Goal: Task Accomplishment & Management: Manage account settings

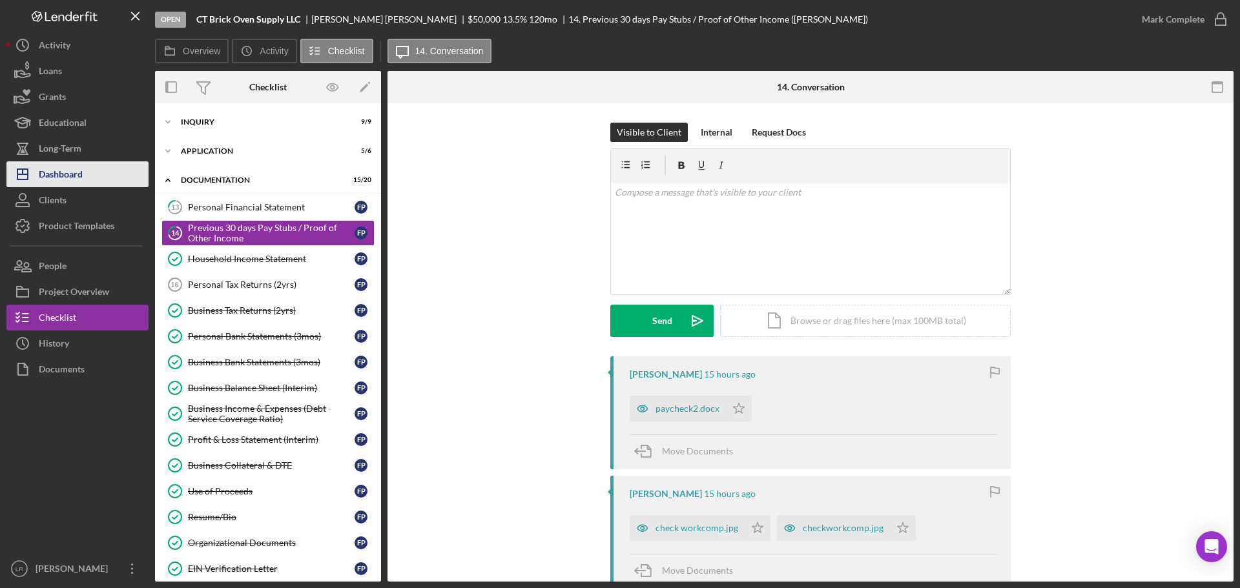
click at [88, 175] on button "Icon/Dashboard Dashboard" at bounding box center [77, 174] width 142 height 26
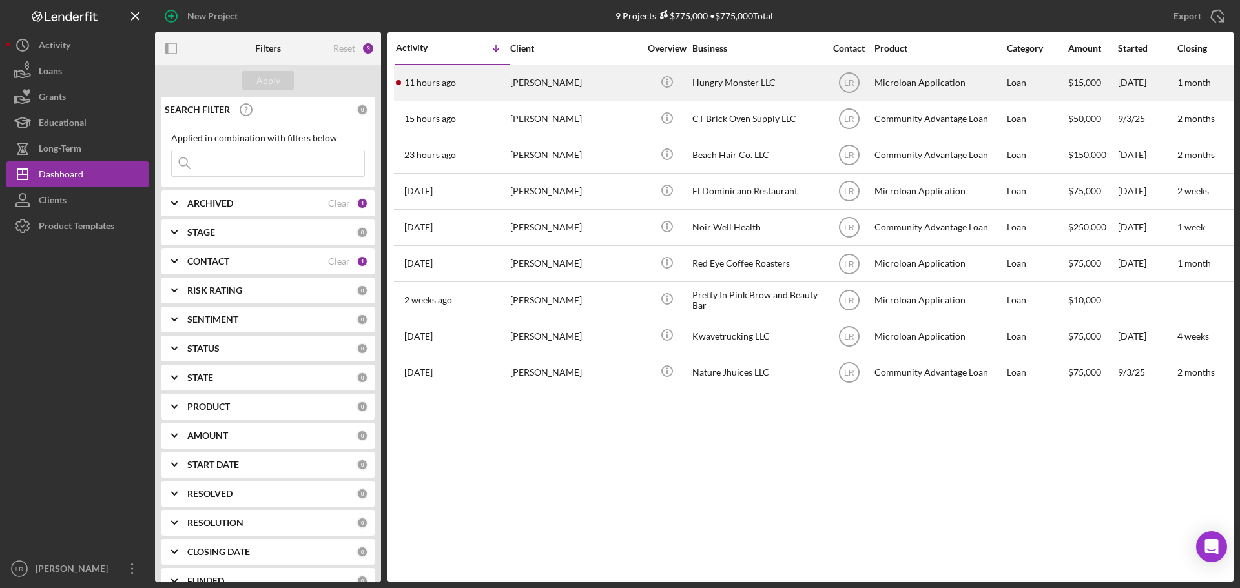
click at [534, 81] on div "[PERSON_NAME]" at bounding box center [574, 83] width 129 height 34
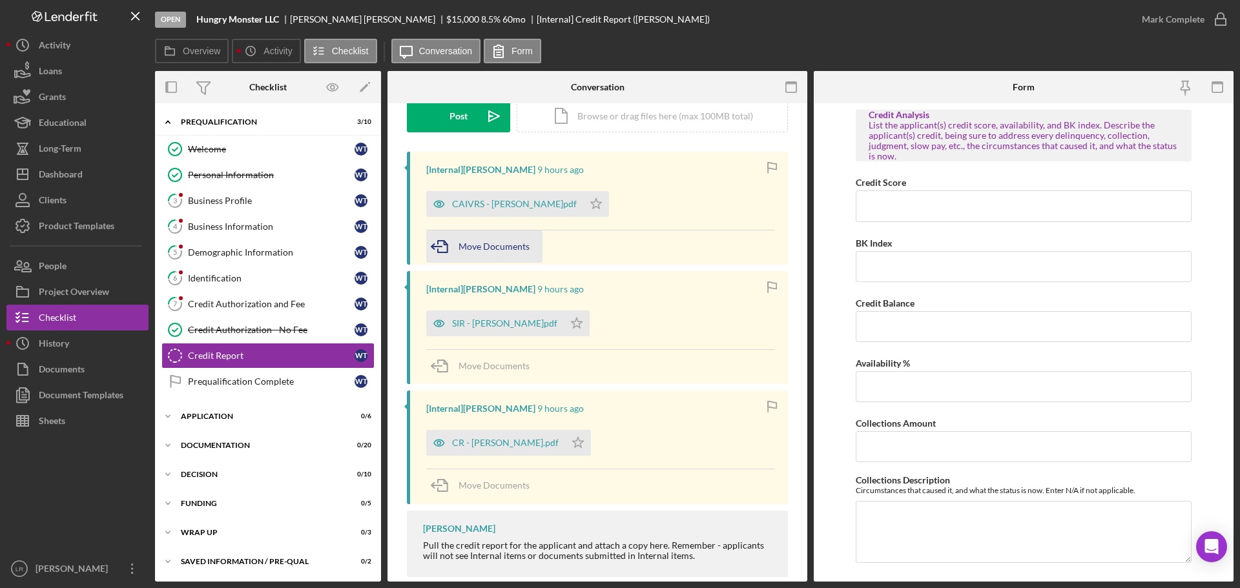
scroll to position [200, 0]
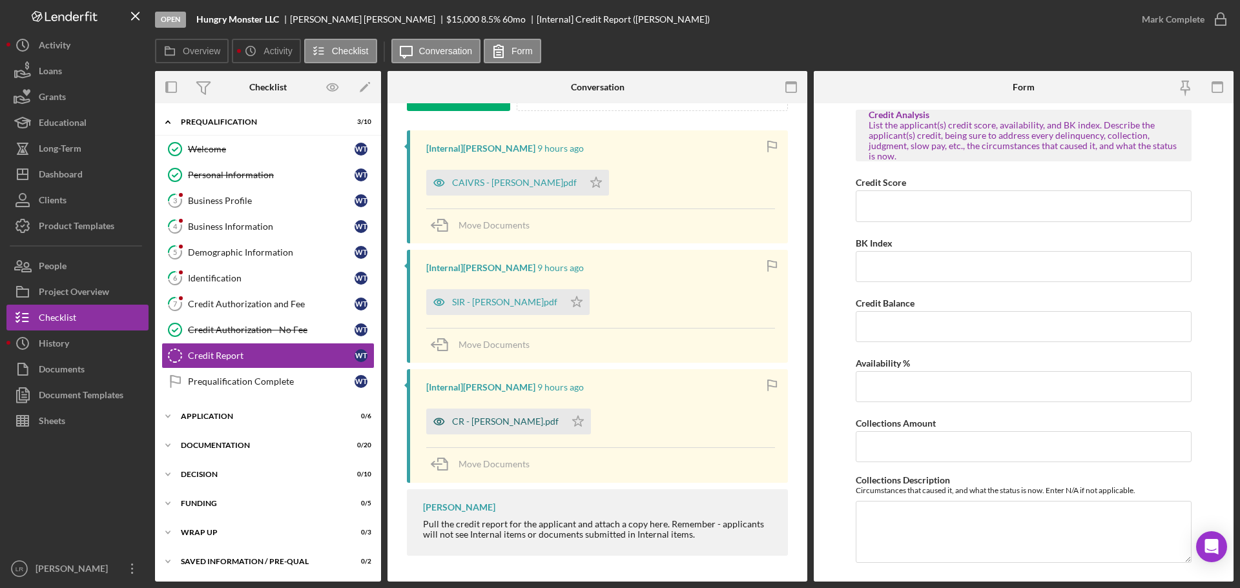
click at [506, 421] on div "CR - [PERSON_NAME].pdf" at bounding box center [505, 422] width 107 height 10
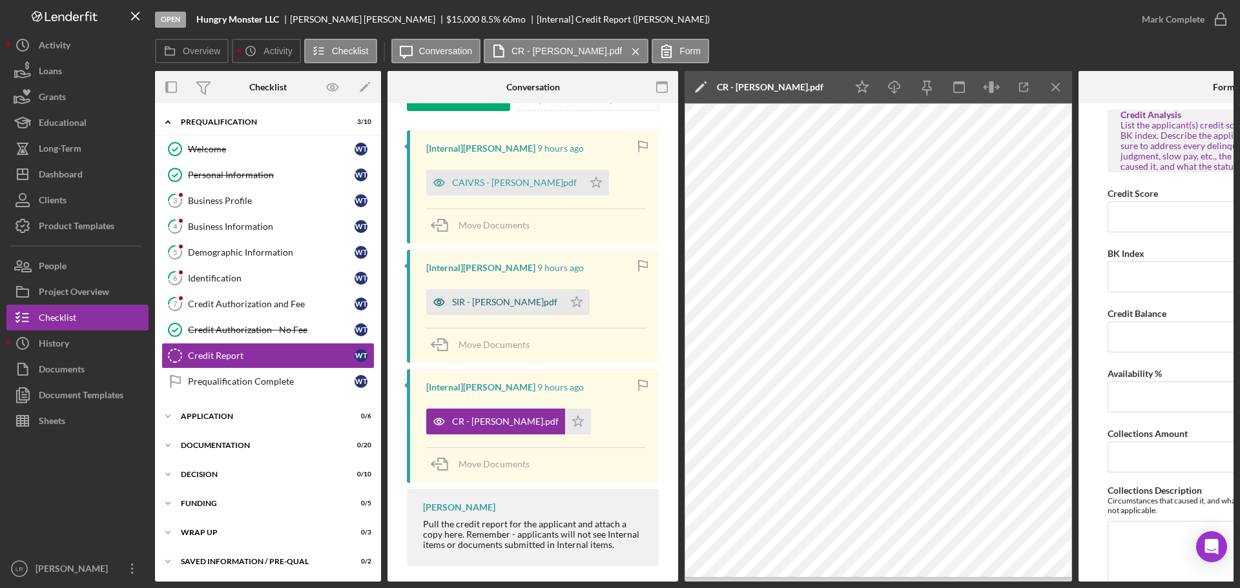
click at [490, 296] on div "SIR - [PERSON_NAME]pdf" at bounding box center [495, 302] width 138 height 26
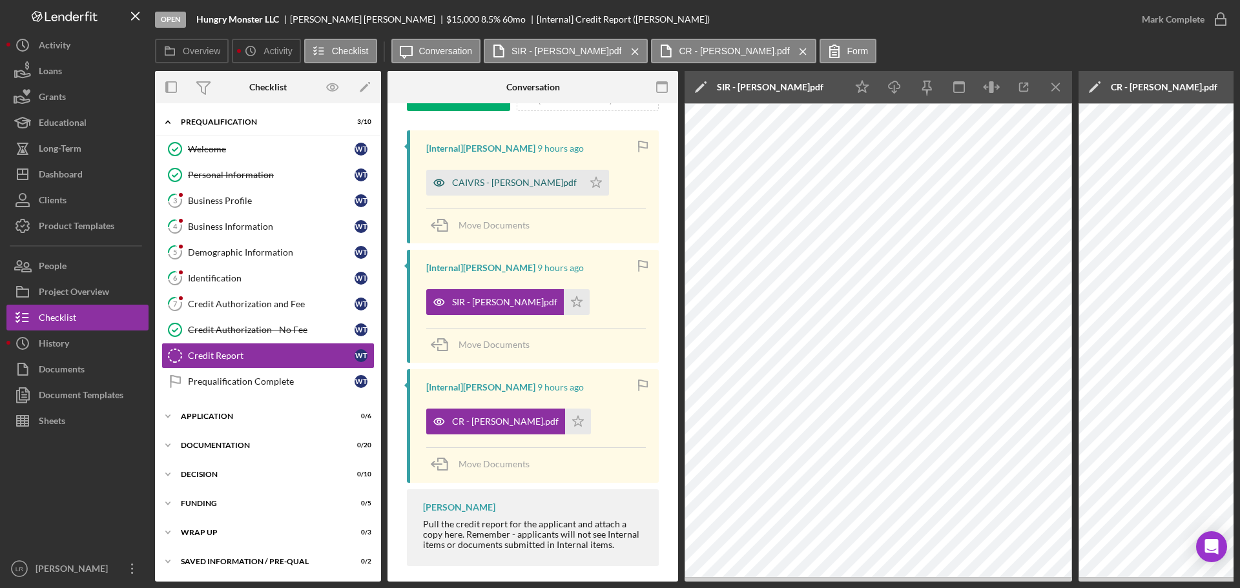
click at [475, 176] on div "CAIVRS - [PERSON_NAME]pdf" at bounding box center [504, 183] width 157 height 26
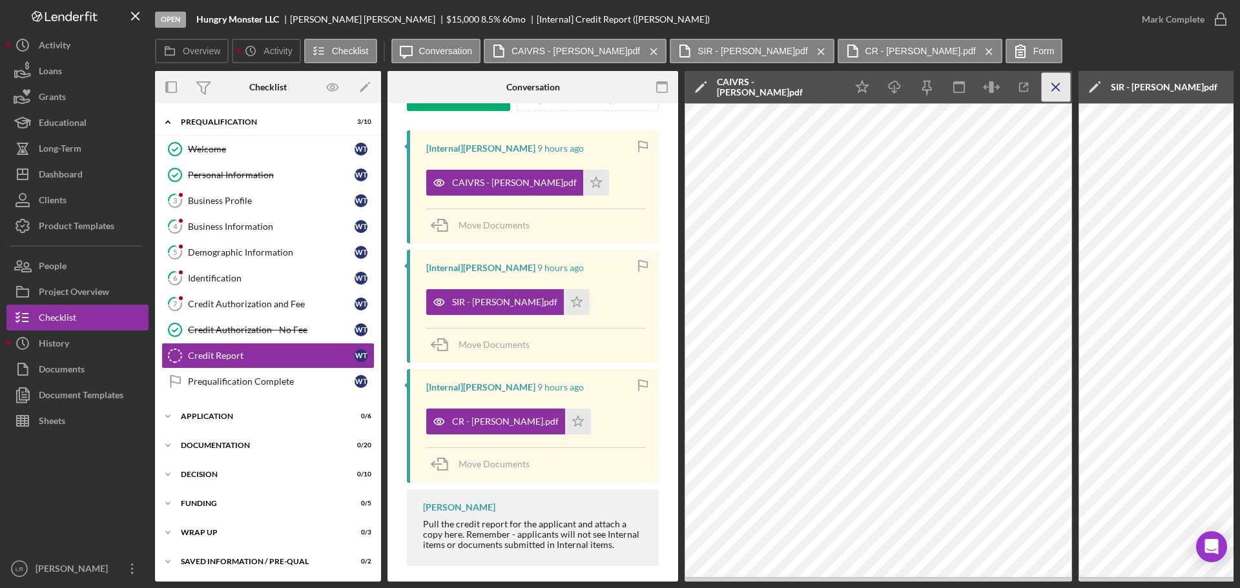
click at [1058, 84] on line "button" at bounding box center [1055, 86] width 7 height 7
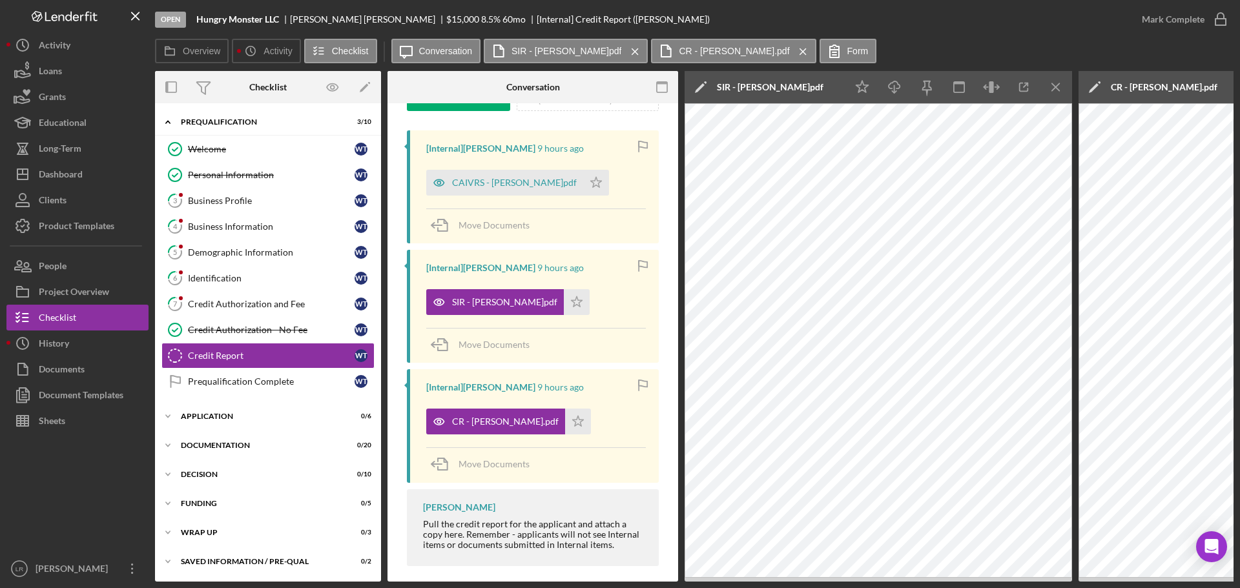
click at [1058, 84] on line "button" at bounding box center [1055, 86] width 7 height 7
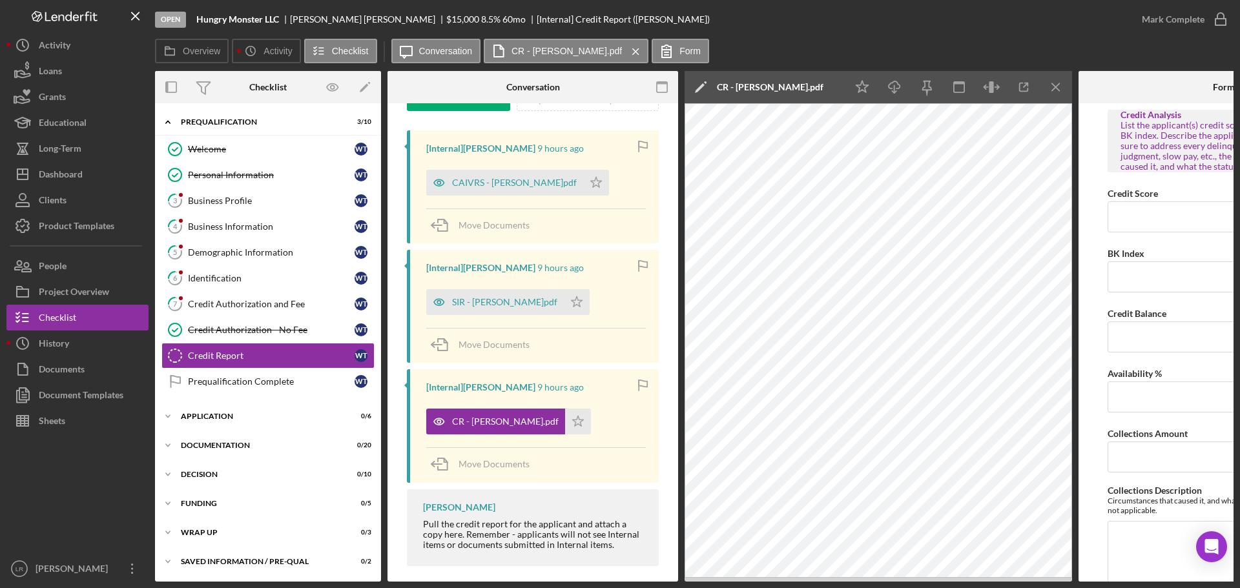
click at [699, 84] on icon "Icon/Edit" at bounding box center [701, 87] width 32 height 32
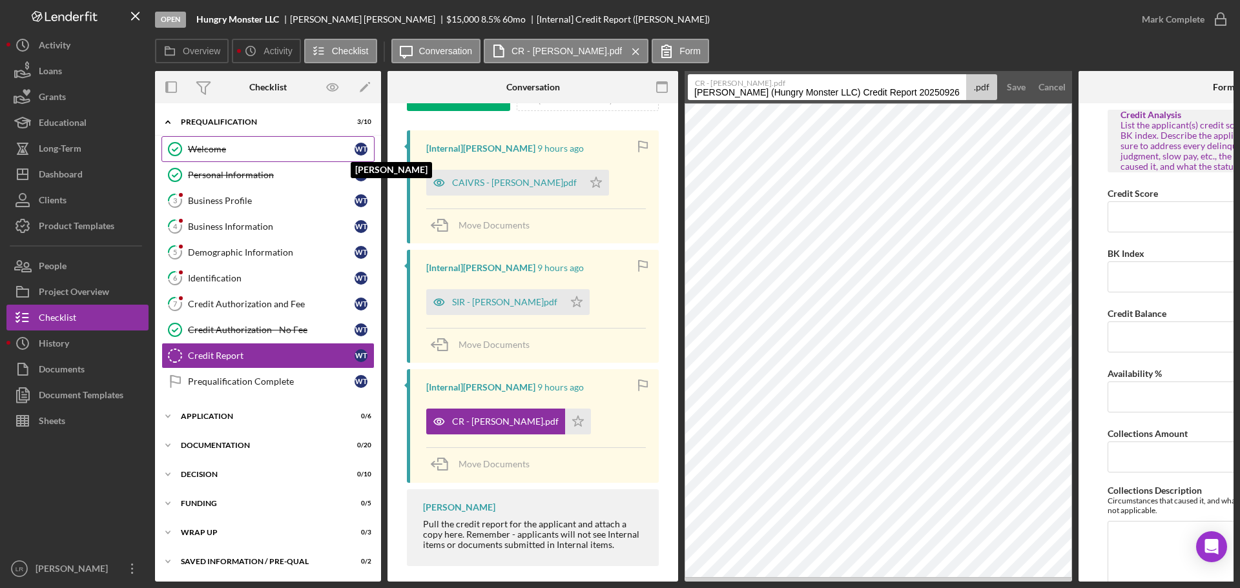
drag, startPoint x: 843, startPoint y: 92, endPoint x: 359, endPoint y: 152, distance: 487.4
click at [359, 152] on div "Overview Internal Workflow Stage Open Icon/Dropdown Arrow Archive (can unarchiv…" at bounding box center [694, 326] width 1079 height 511
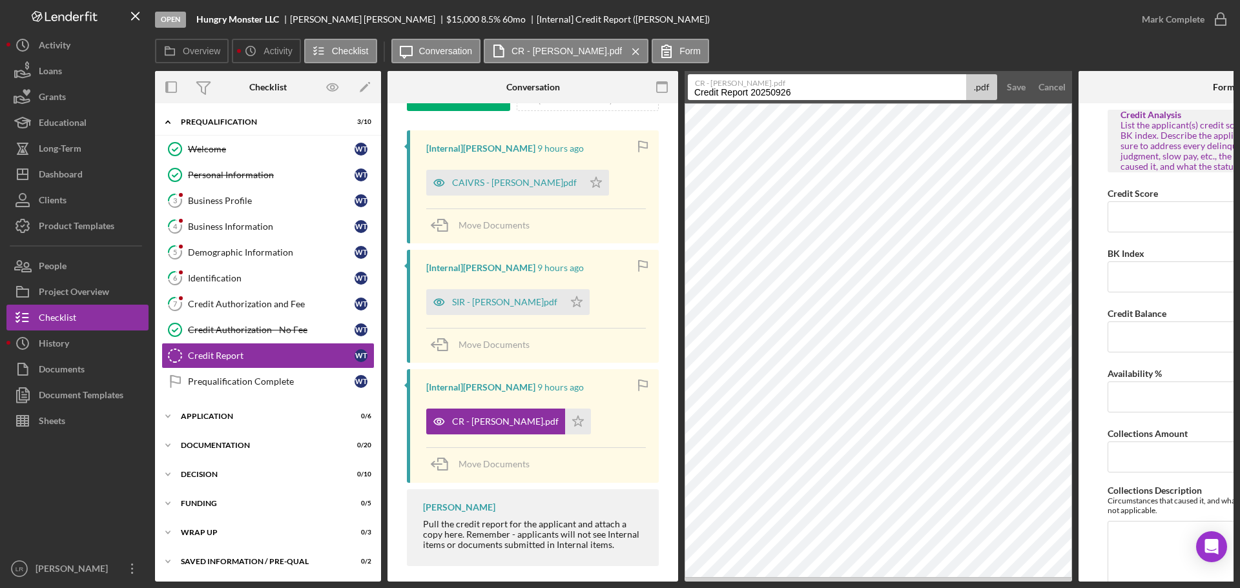
drag, startPoint x: 750, startPoint y: 93, endPoint x: 915, endPoint y: 92, distance: 165.3
click at [915, 92] on input "Credit Report 20250926" at bounding box center [827, 87] width 278 height 26
type input "Credit Report"
click at [1010, 83] on div "Save" at bounding box center [1016, 87] width 19 height 26
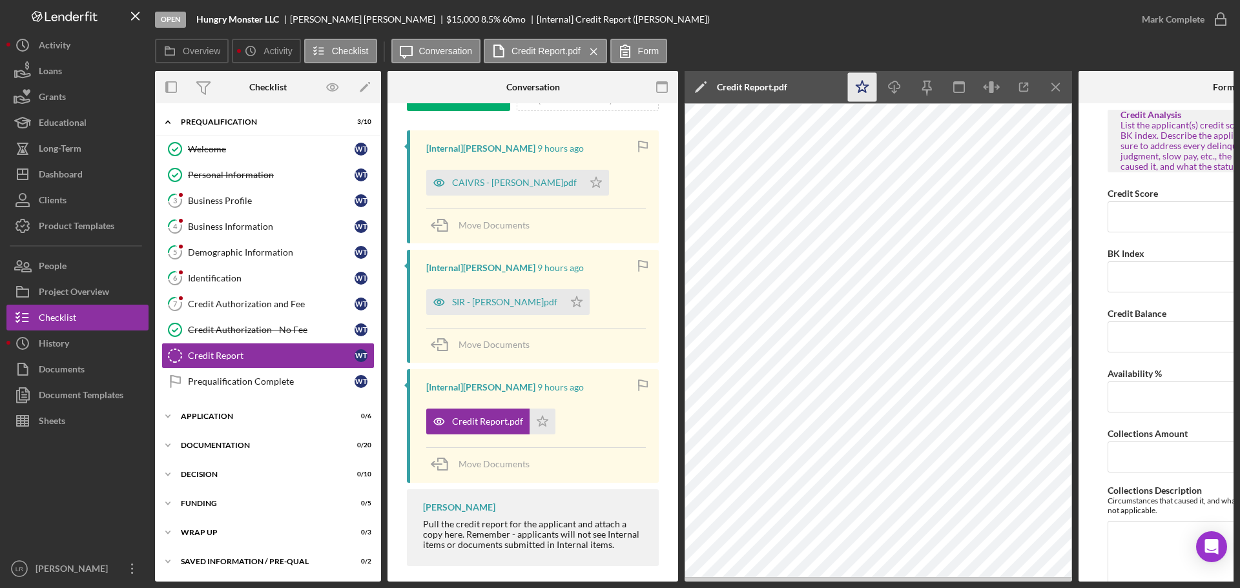
click at [854, 84] on icon "Icon/Star" at bounding box center [862, 87] width 29 height 29
click at [894, 83] on icon "Icon/Download" at bounding box center [894, 87] width 29 height 29
drag, startPoint x: 482, startPoint y: 298, endPoint x: 561, endPoint y: 249, distance: 92.3
click at [482, 299] on div "SIR - [PERSON_NAME]pdf" at bounding box center [504, 302] width 105 height 10
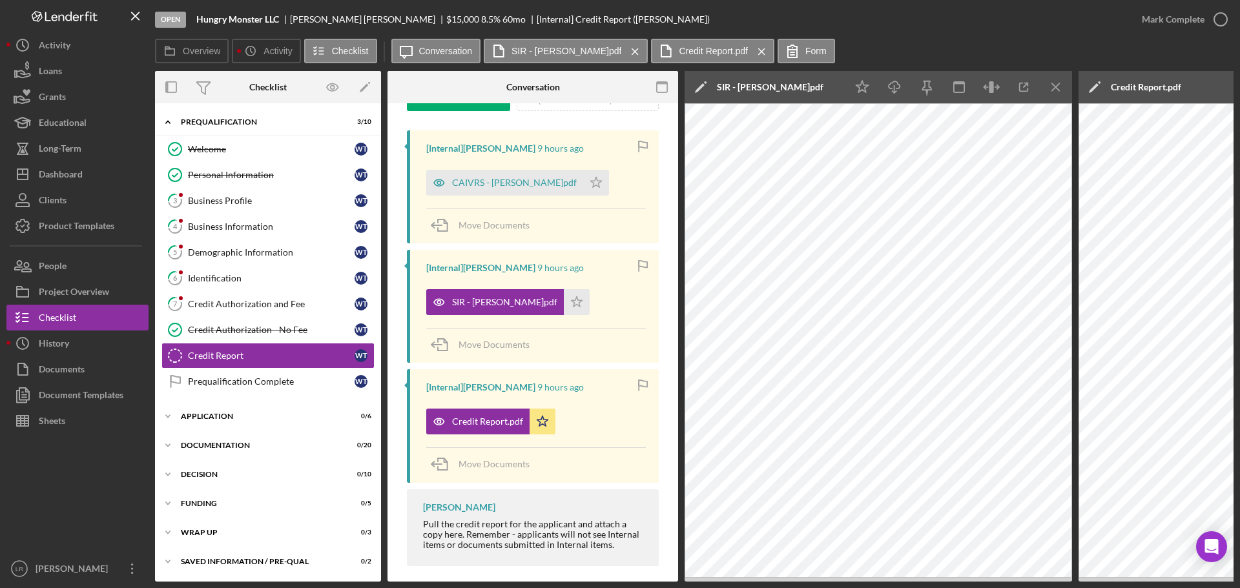
click at [698, 89] on polygon at bounding box center [700, 88] width 10 height 10
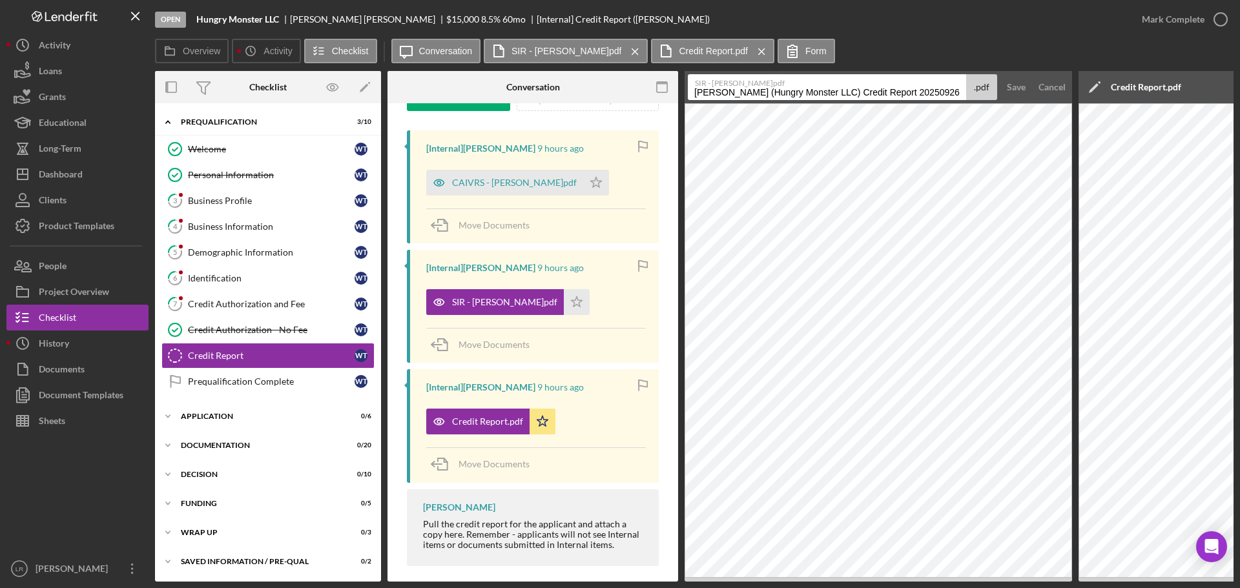
drag, startPoint x: 949, startPoint y: 90, endPoint x: 587, endPoint y: 98, distance: 361.7
click at [587, 98] on div "Overview Internal Workflow Stage Open Icon/Dropdown Arrow Archive (can unarchiv…" at bounding box center [694, 326] width 1079 height 511
type input "SIR Report"
click at [1018, 85] on div "Save" at bounding box center [1016, 87] width 19 height 26
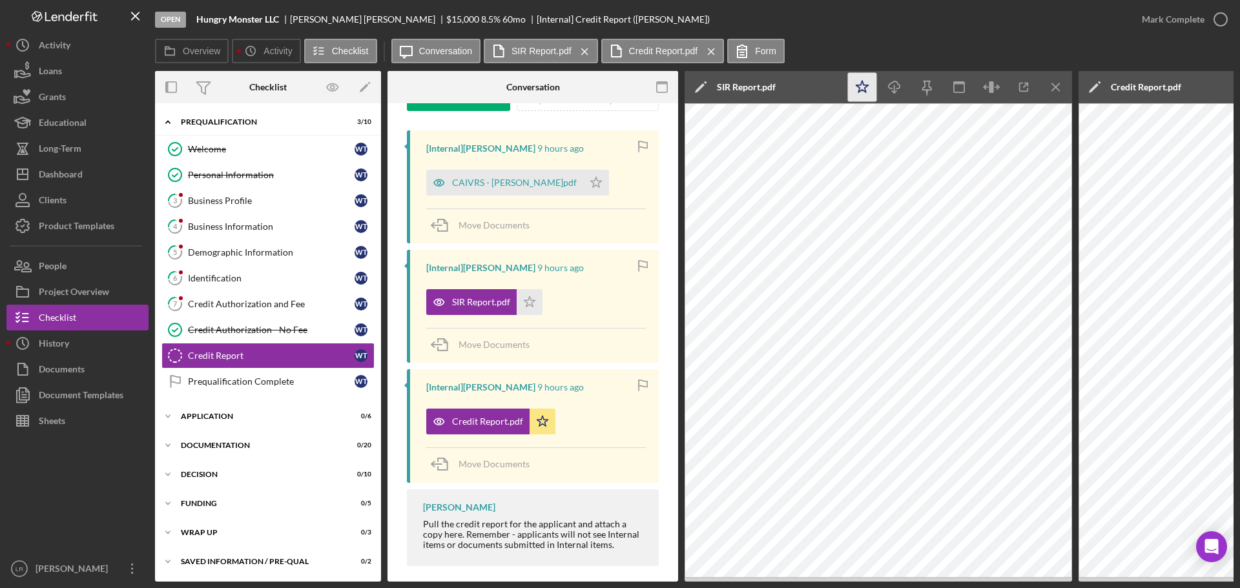
click at [871, 86] on icon "Icon/Star" at bounding box center [862, 87] width 29 height 29
click at [893, 87] on icon "Icon/Download" at bounding box center [894, 87] width 29 height 29
click at [495, 181] on div "CAIVRS - [PERSON_NAME]pdf" at bounding box center [514, 183] width 125 height 10
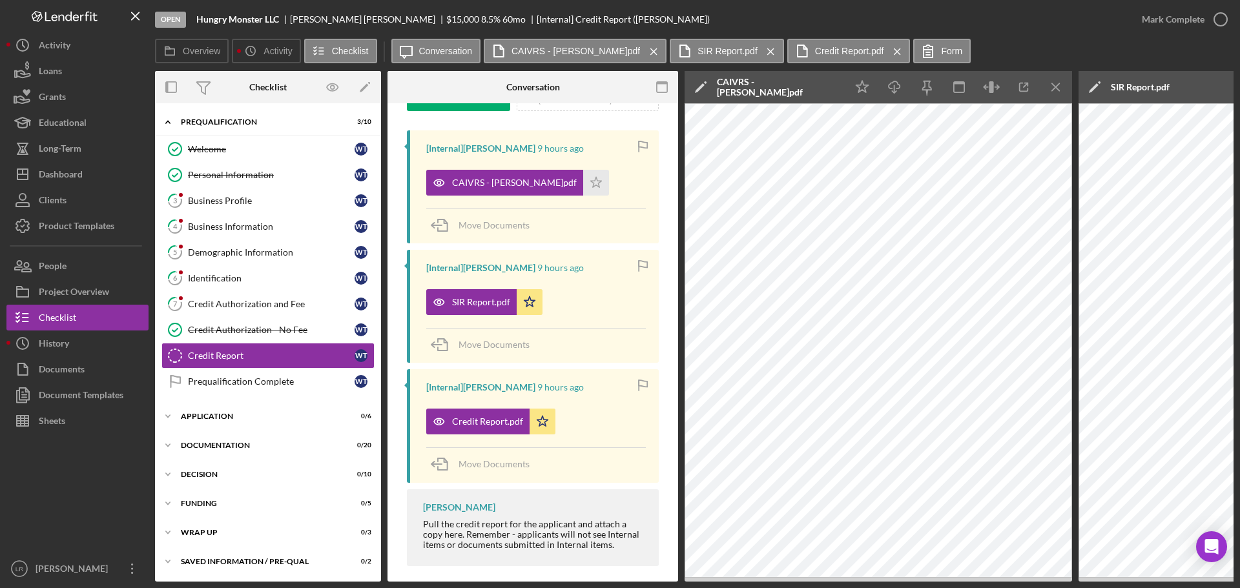
click at [697, 88] on icon "Icon/Edit" at bounding box center [701, 87] width 32 height 32
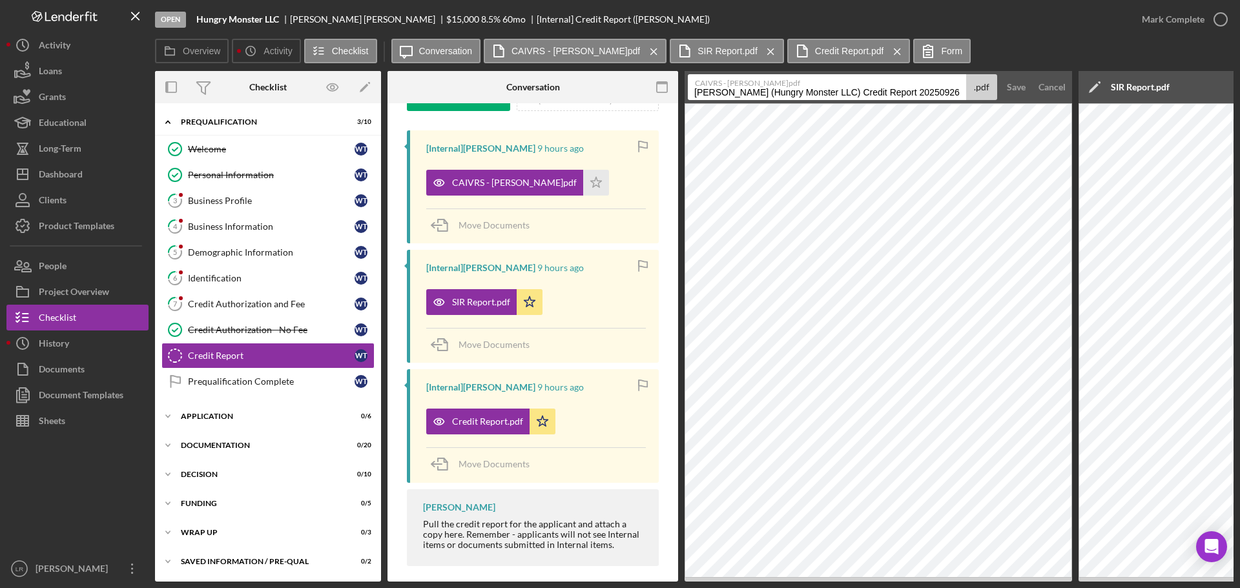
drag, startPoint x: 696, startPoint y: 91, endPoint x: 1167, endPoint y: 79, distance: 471.6
click at [1167, 79] on div "Overview Internal Workflow Stage Open Icon/Dropdown Arrow Archive (can unarchiv…" at bounding box center [694, 326] width 1079 height 511
type input "CAIVRS"
click at [1009, 85] on div "Save" at bounding box center [1016, 87] width 19 height 26
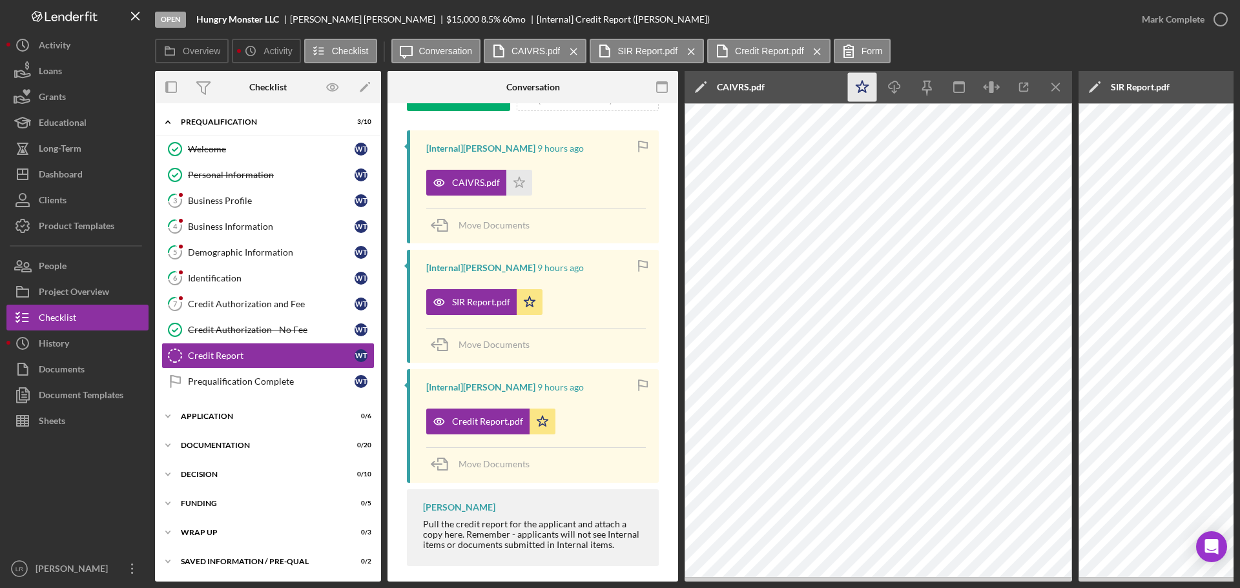
drag, startPoint x: 864, startPoint y: 92, endPoint x: 882, endPoint y: 90, distance: 18.2
click at [865, 92] on icon "Icon/Star" at bounding box center [862, 87] width 29 height 29
click at [884, 90] on icon "Icon/Download" at bounding box center [894, 87] width 29 height 29
click at [1058, 94] on icon "Icon/Menu Close" at bounding box center [1056, 87] width 29 height 29
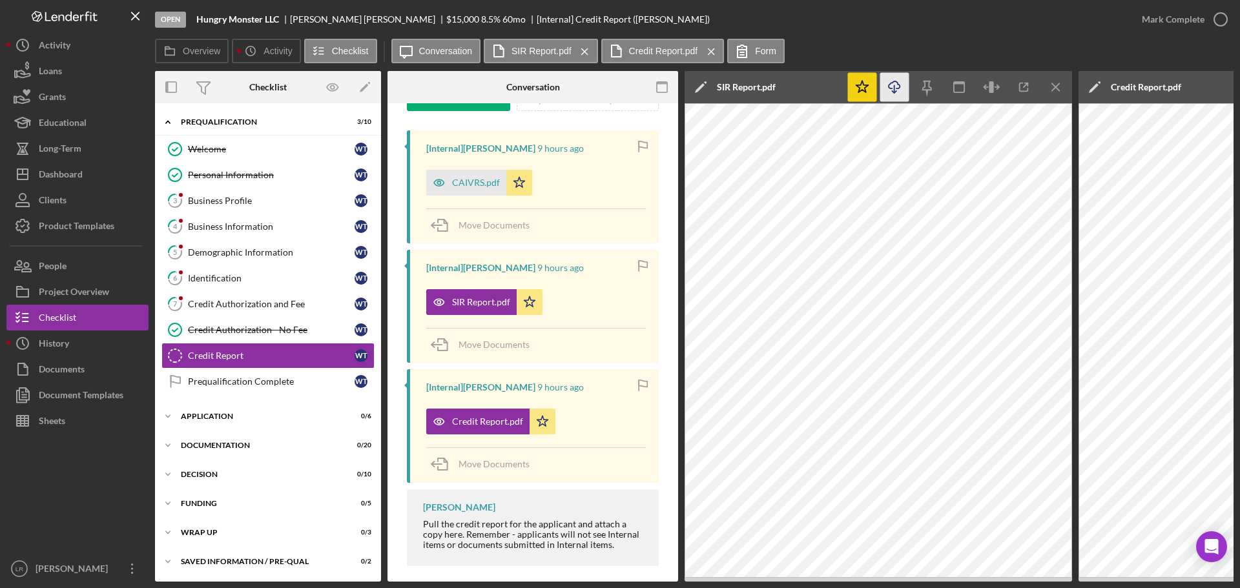
click at [1058, 94] on icon "Icon/Menu Close" at bounding box center [1056, 87] width 29 height 29
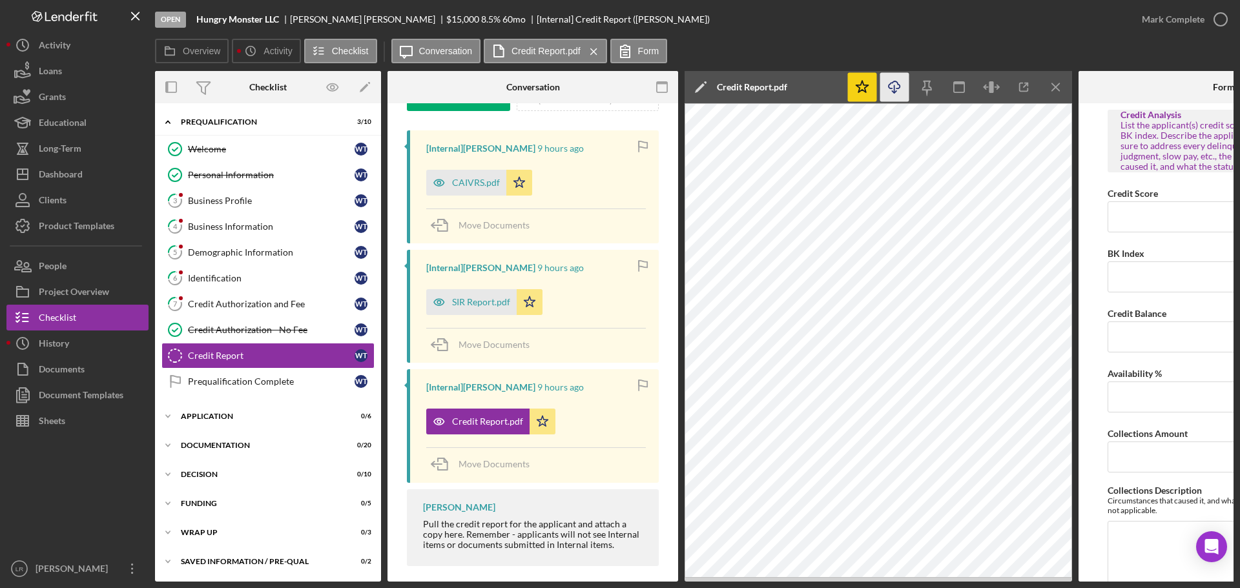
click at [1058, 94] on icon "Icon/Menu Close" at bounding box center [1056, 87] width 29 height 29
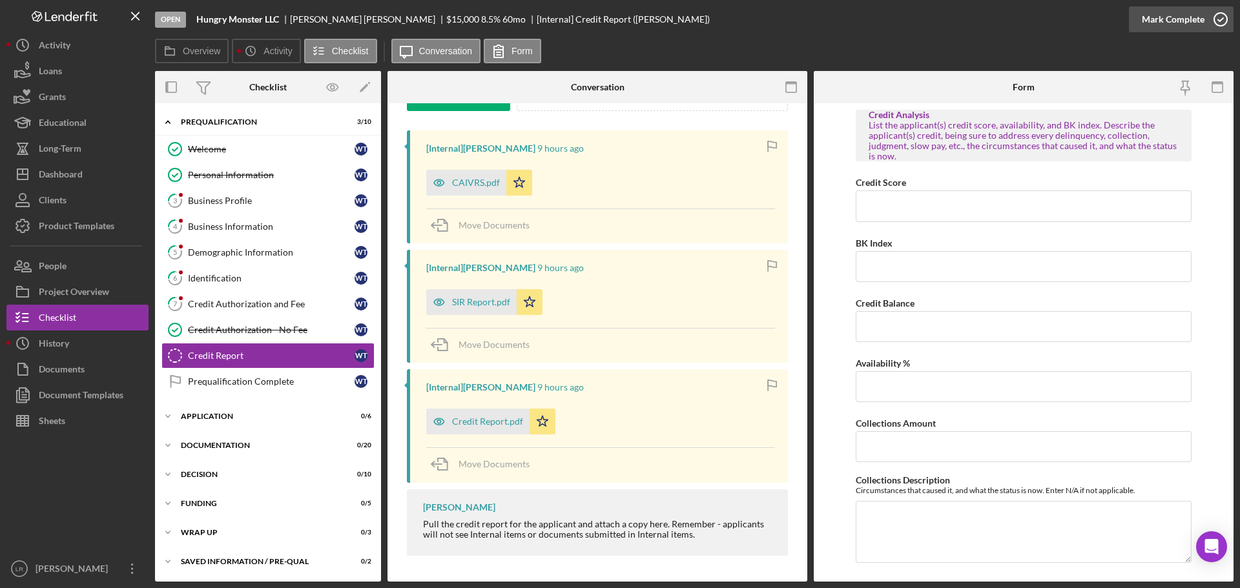
click at [1170, 19] on div "Mark Complete" at bounding box center [1173, 19] width 63 height 26
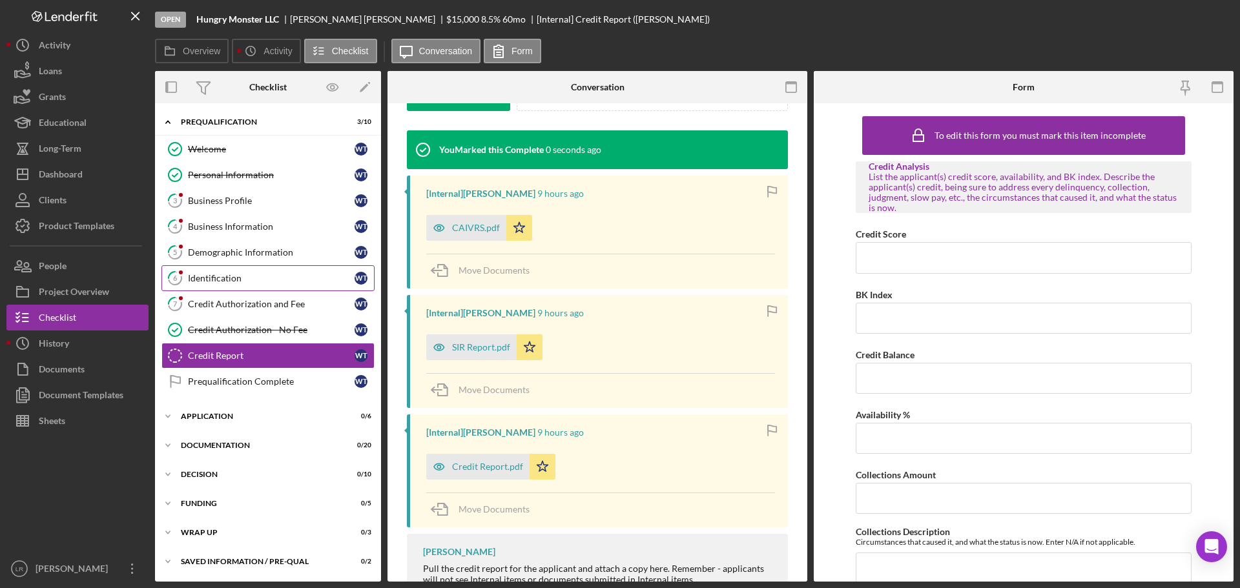
scroll to position [378, 0]
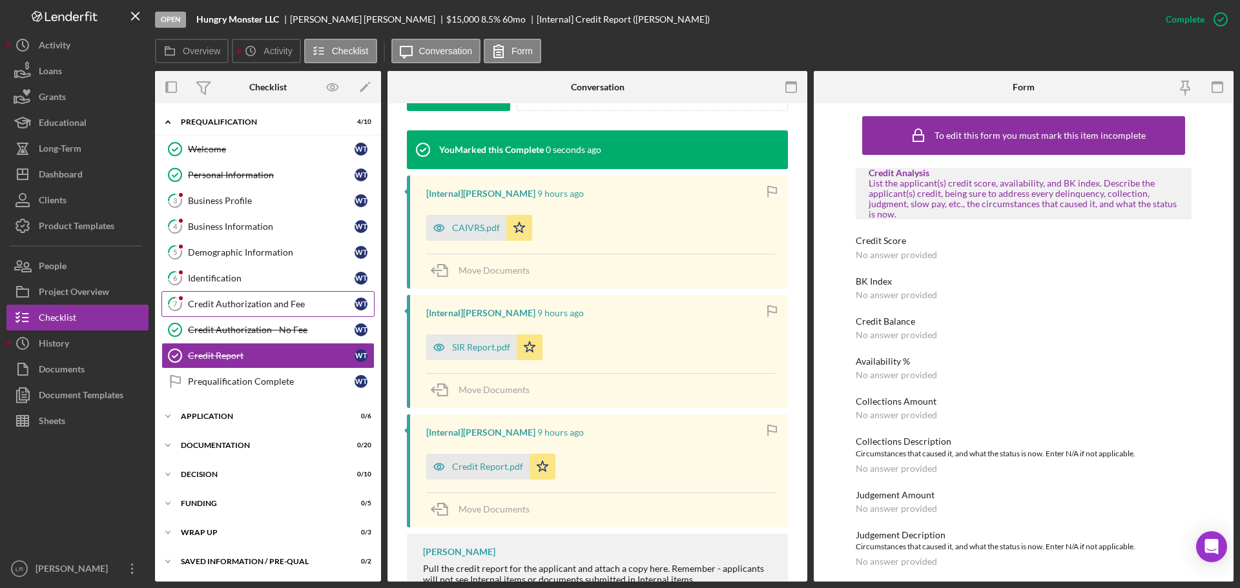
click at [286, 305] on div "Credit Authorization and Fee" at bounding box center [271, 304] width 167 height 10
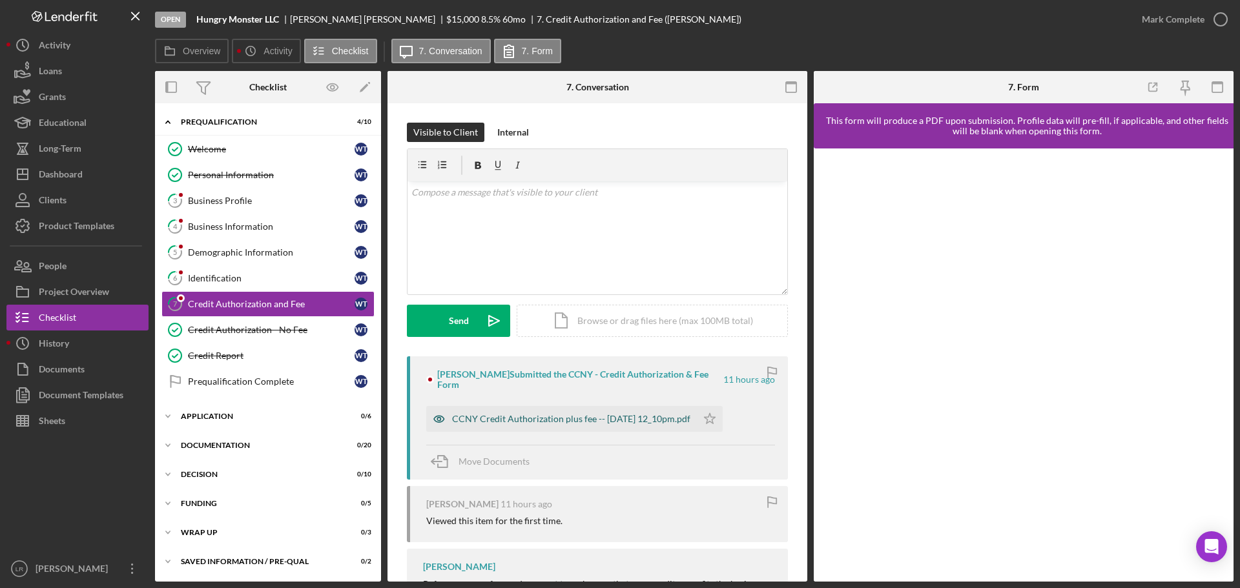
click at [626, 414] on div "CCNY Credit Authorization plus fee -- [DATE] 12_10pm.pdf" at bounding box center [571, 419] width 238 height 10
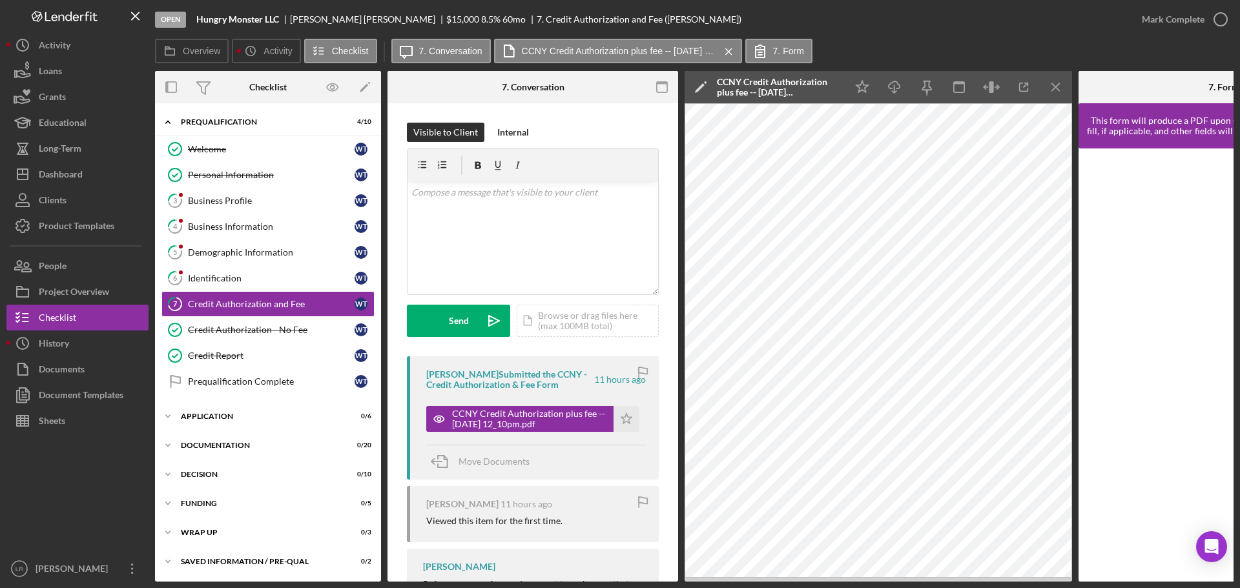
click at [698, 89] on polygon at bounding box center [700, 88] width 10 height 10
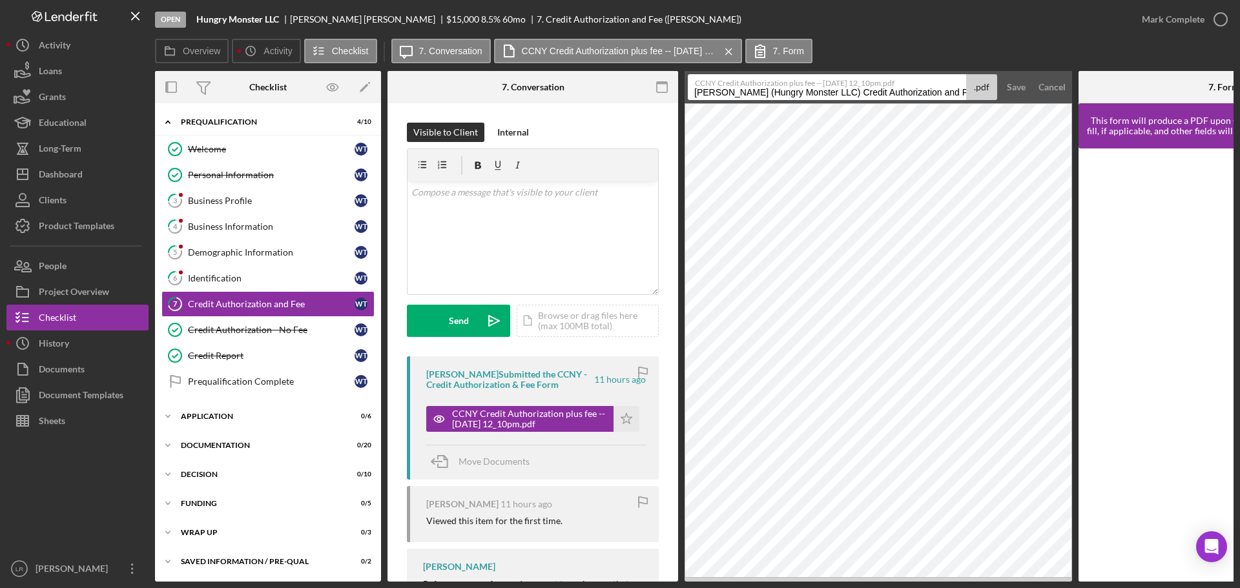
drag, startPoint x: 693, startPoint y: 94, endPoint x: 847, endPoint y: 92, distance: 153.7
click at [847, 92] on input "[PERSON_NAME] (Hungry Monster LLC) Credit Authorization and Fee 20250926" at bounding box center [827, 87] width 278 height 26
type input "Credit Authorization and Fee 20250926"
click at [1011, 91] on div "Save" at bounding box center [1016, 87] width 19 height 26
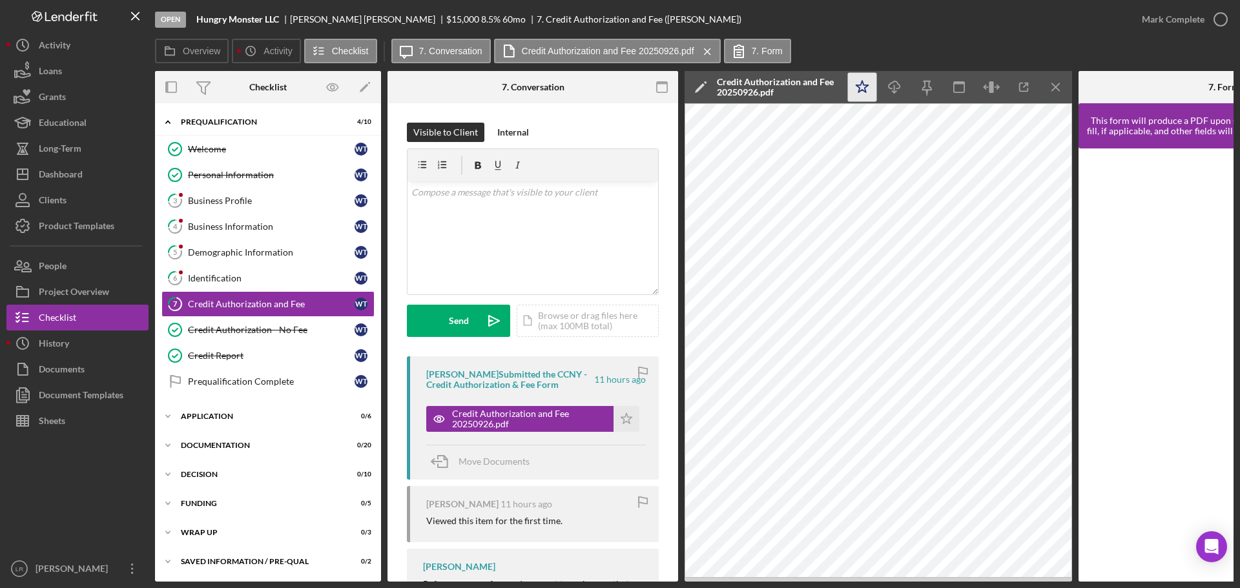
click at [870, 90] on icon "Icon/Star" at bounding box center [862, 87] width 29 height 29
click at [893, 84] on icon "Icon/Download" at bounding box center [894, 87] width 29 height 29
click at [1184, 24] on div "Mark Complete" at bounding box center [1173, 19] width 63 height 26
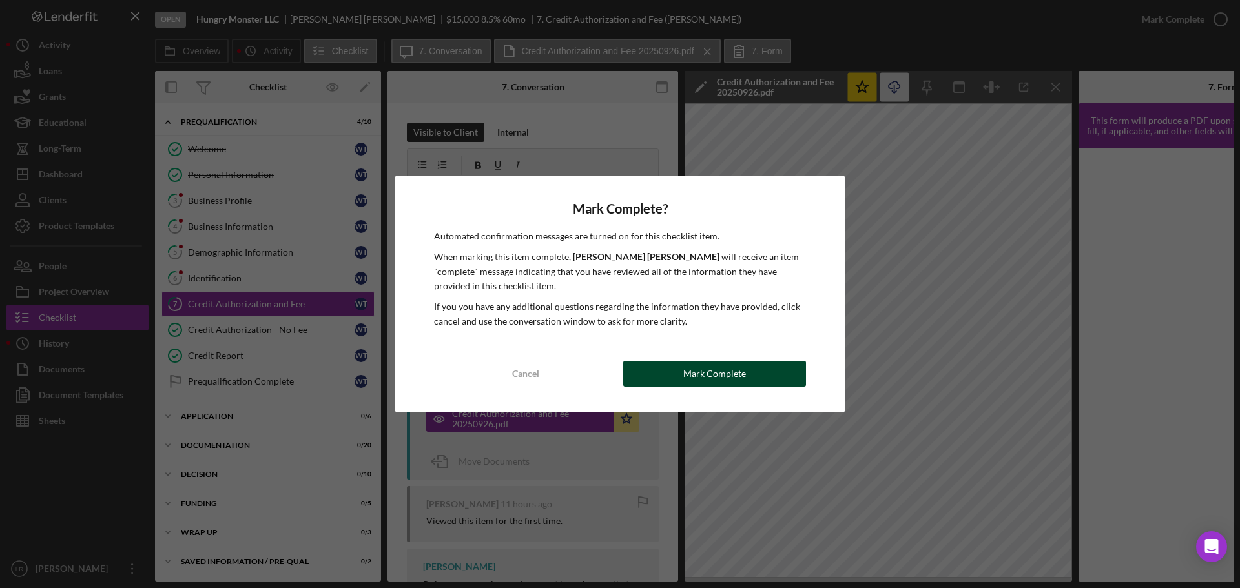
click at [730, 367] on div "Mark Complete" at bounding box center [714, 374] width 63 height 26
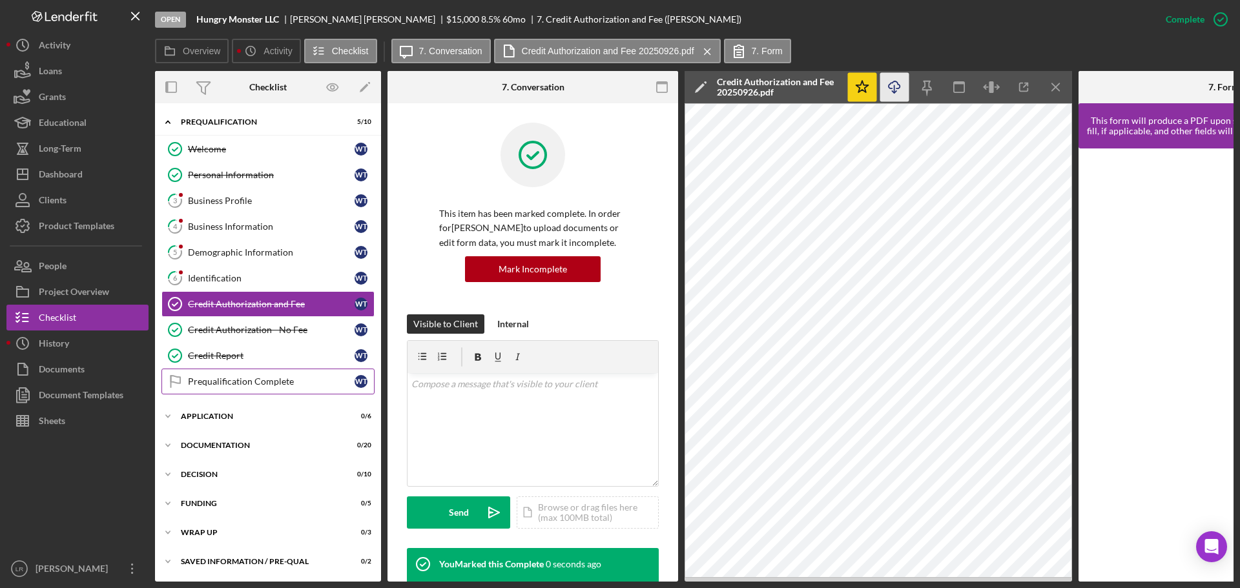
drag, startPoint x: 235, startPoint y: 380, endPoint x: 375, endPoint y: 342, distance: 145.2
click at [237, 380] on div "Prequalification Complete" at bounding box center [271, 382] width 167 height 10
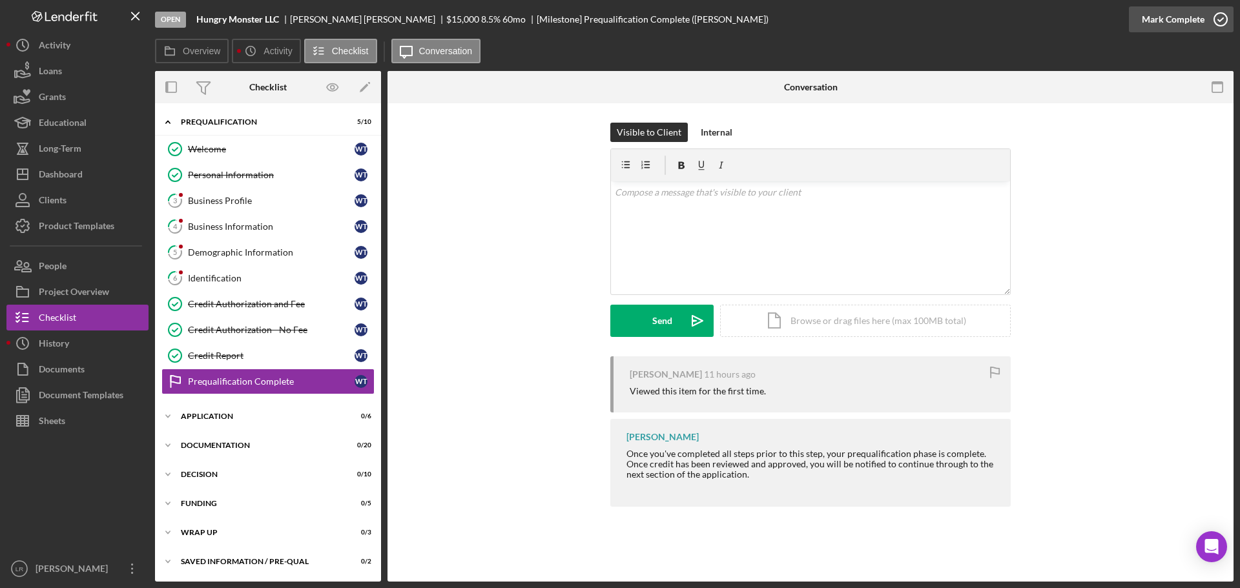
click at [1201, 17] on div "Mark Complete" at bounding box center [1173, 19] width 63 height 26
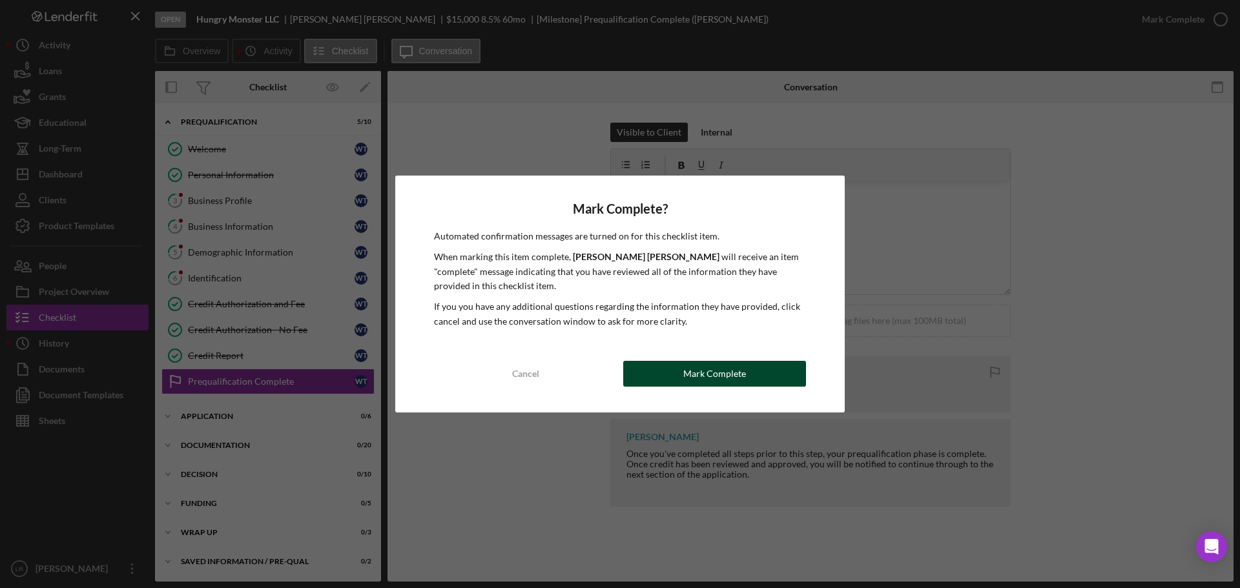
click at [712, 368] on div "Mark Complete" at bounding box center [714, 374] width 63 height 26
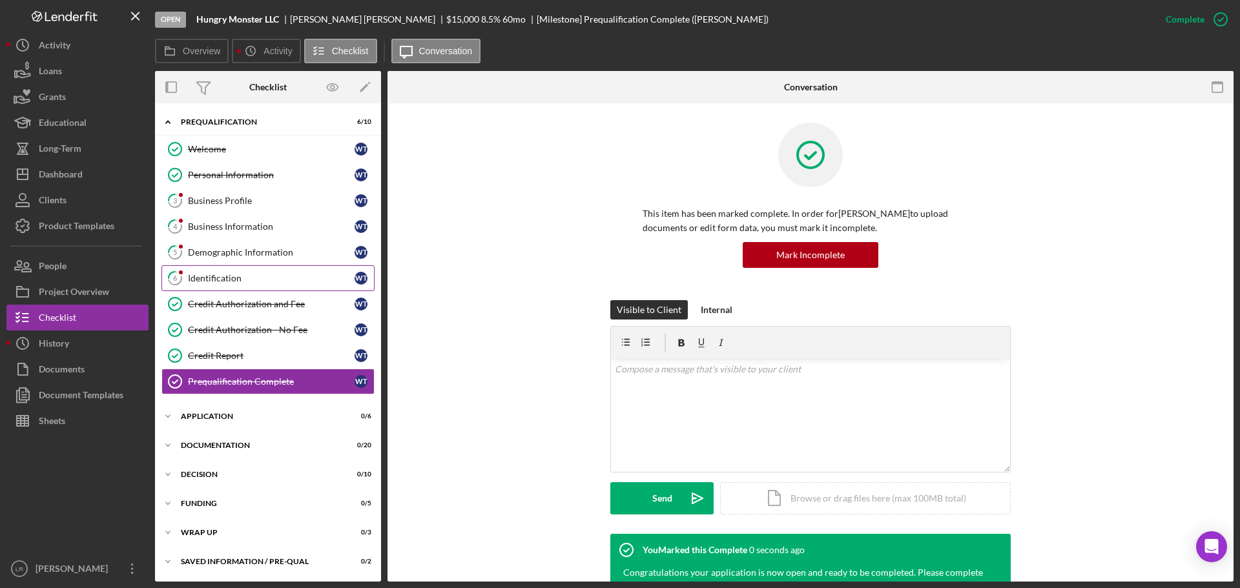
click at [229, 276] on div "Identification" at bounding box center [271, 278] width 167 height 10
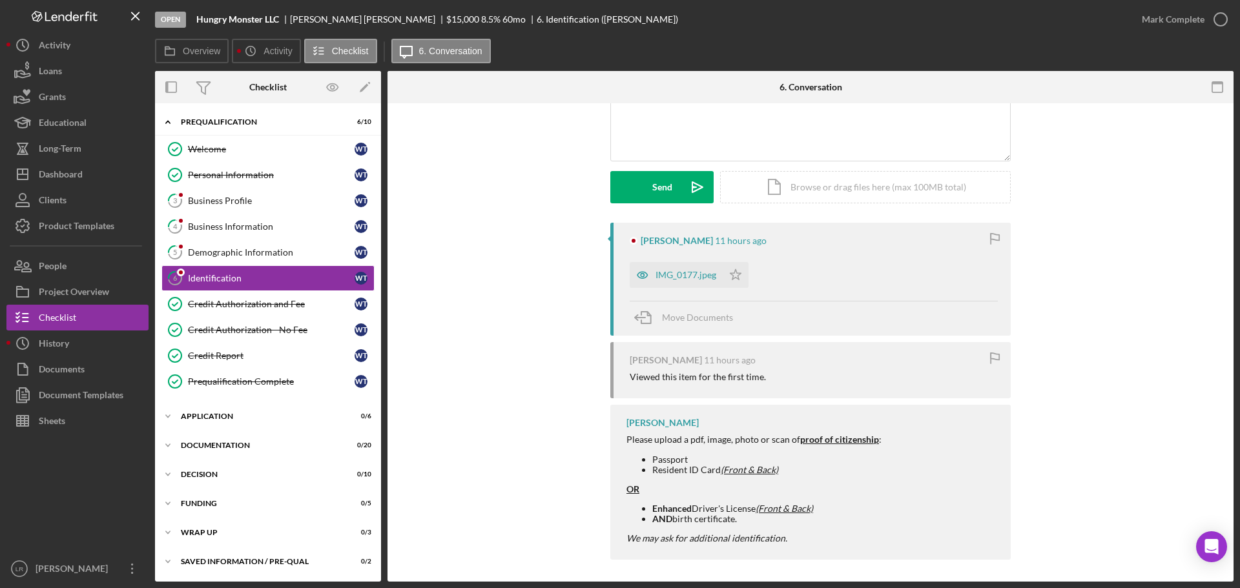
scroll to position [138, 0]
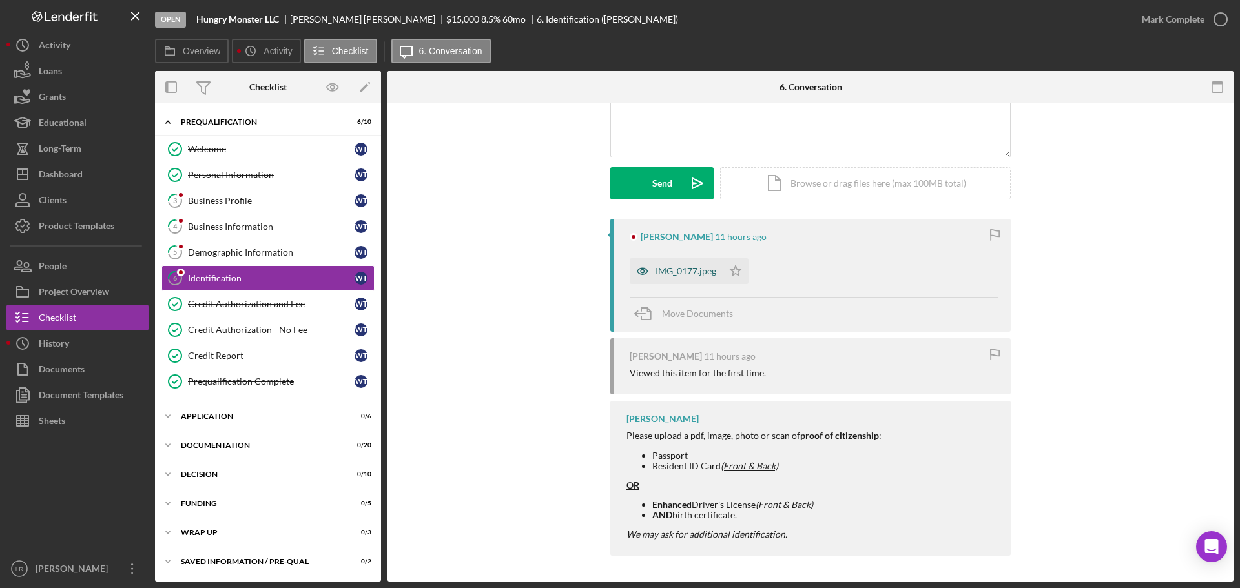
click at [692, 273] on div "IMG_0177.jpeg" at bounding box center [686, 271] width 61 height 10
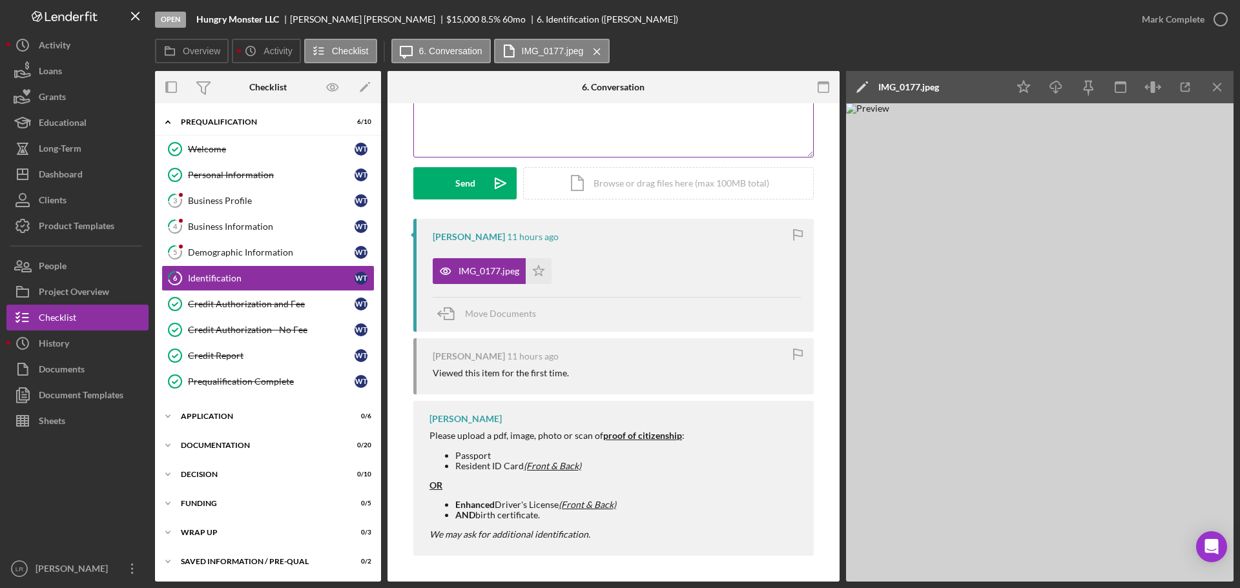
click at [630, 138] on div "v Color teal Color pink Remove color Add row above Add row below Add column bef…" at bounding box center [613, 100] width 399 height 113
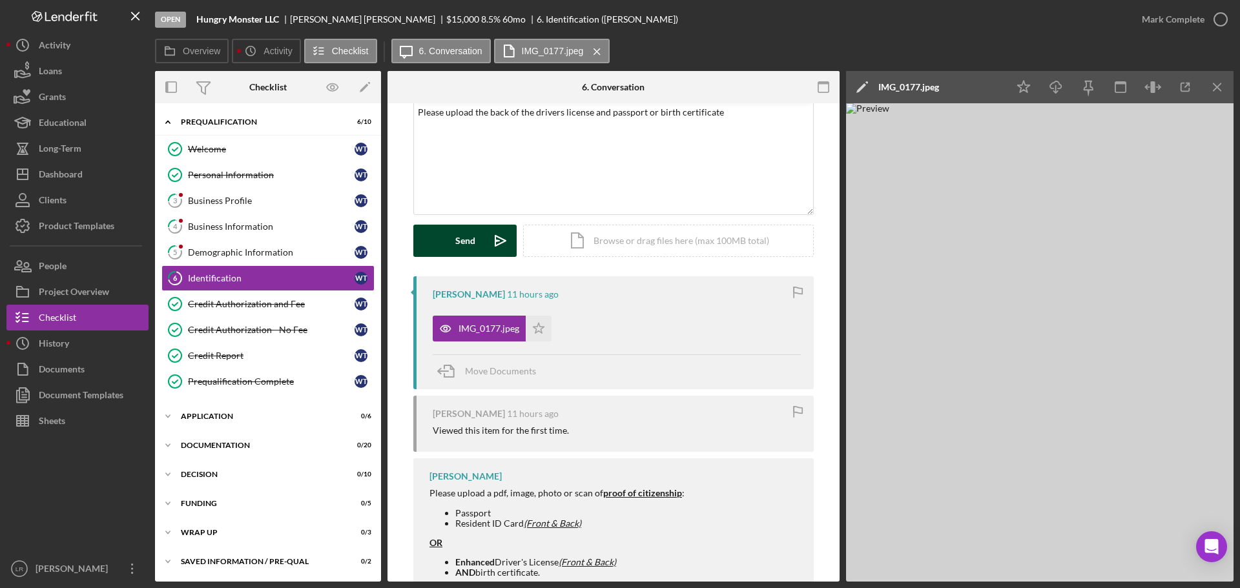
click at [477, 247] on button "Send Icon/icon-invite-send" at bounding box center [464, 241] width 103 height 32
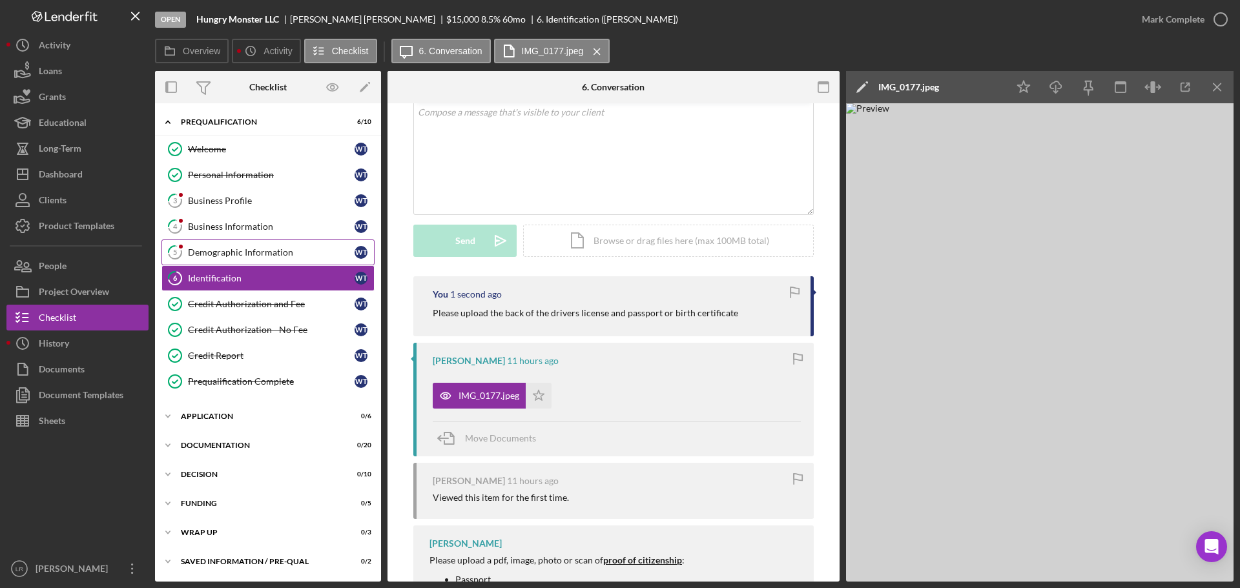
click at [229, 253] on div "Demographic Information" at bounding box center [271, 252] width 167 height 10
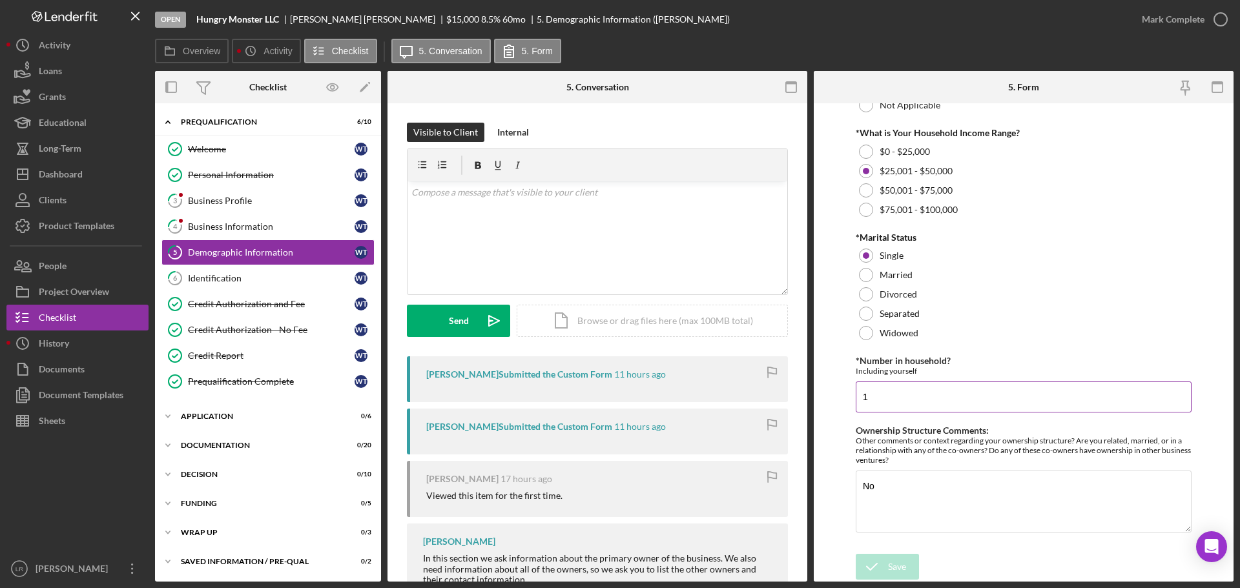
scroll to position [522, 0]
click at [1209, 24] on icon "button" at bounding box center [1220, 19] width 32 height 32
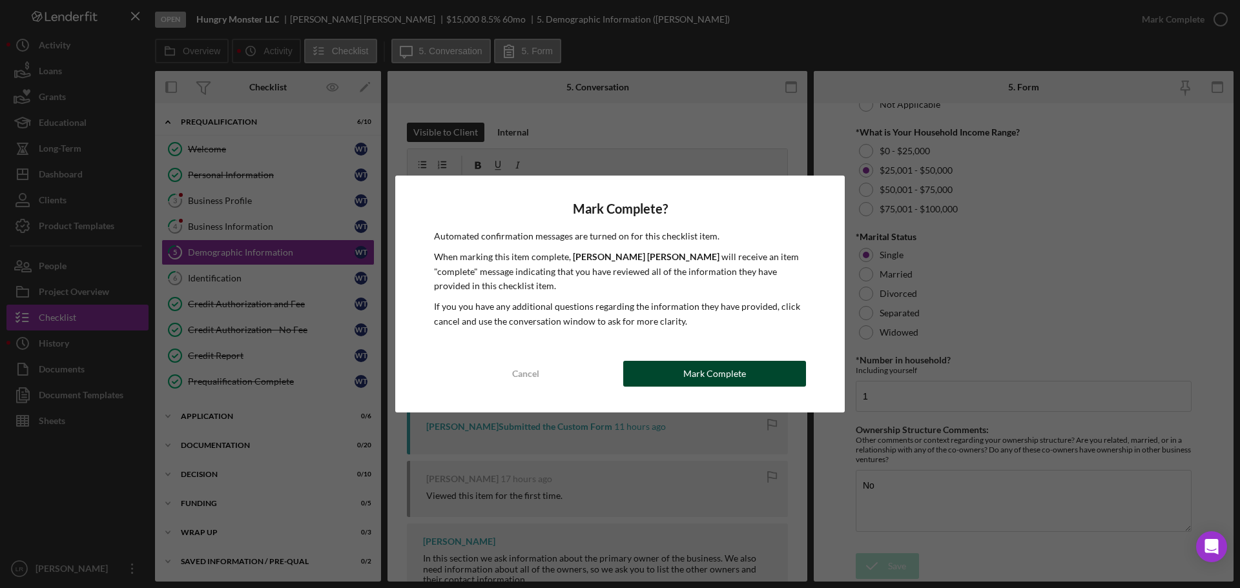
click at [728, 371] on div "Mark Complete" at bounding box center [714, 374] width 63 height 26
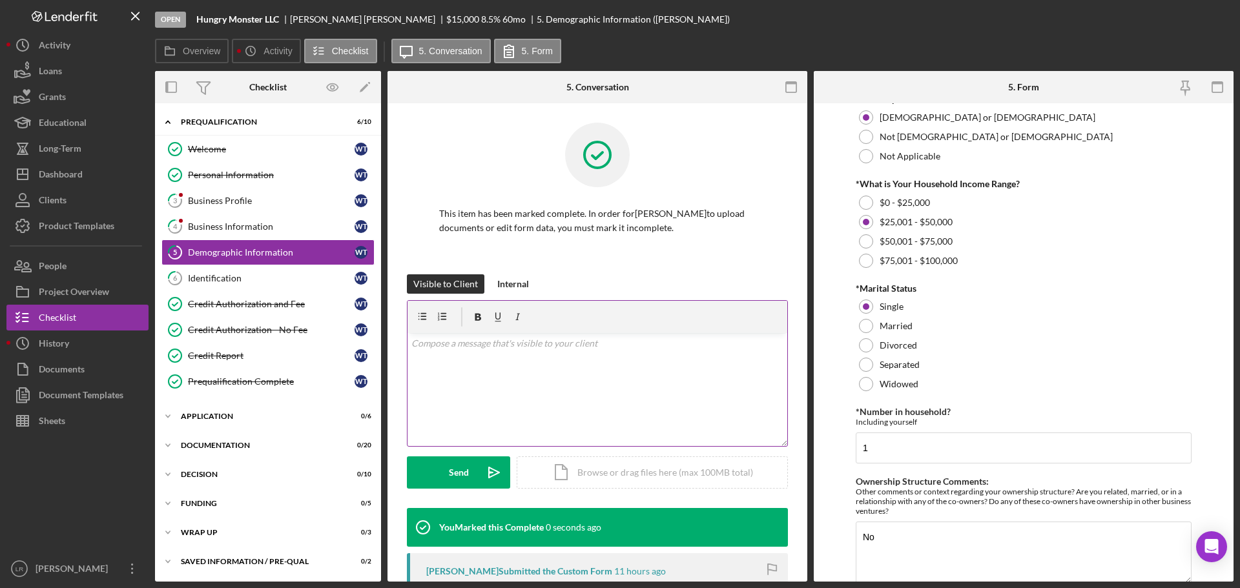
scroll to position [573, 0]
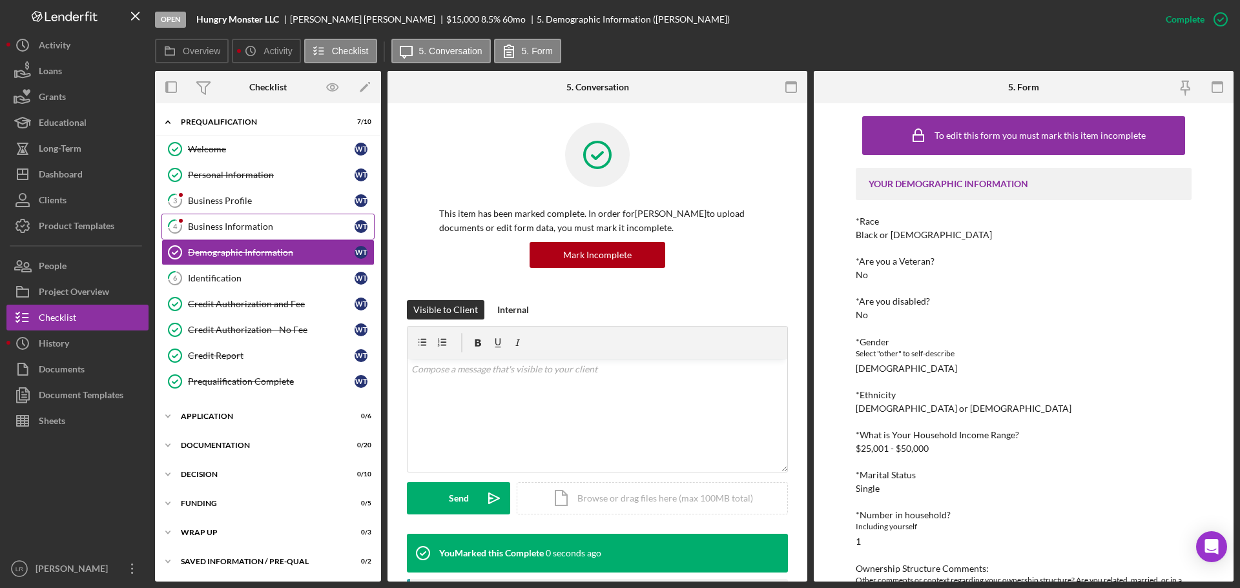
click at [235, 229] on div "Business Information" at bounding box center [271, 227] width 167 height 10
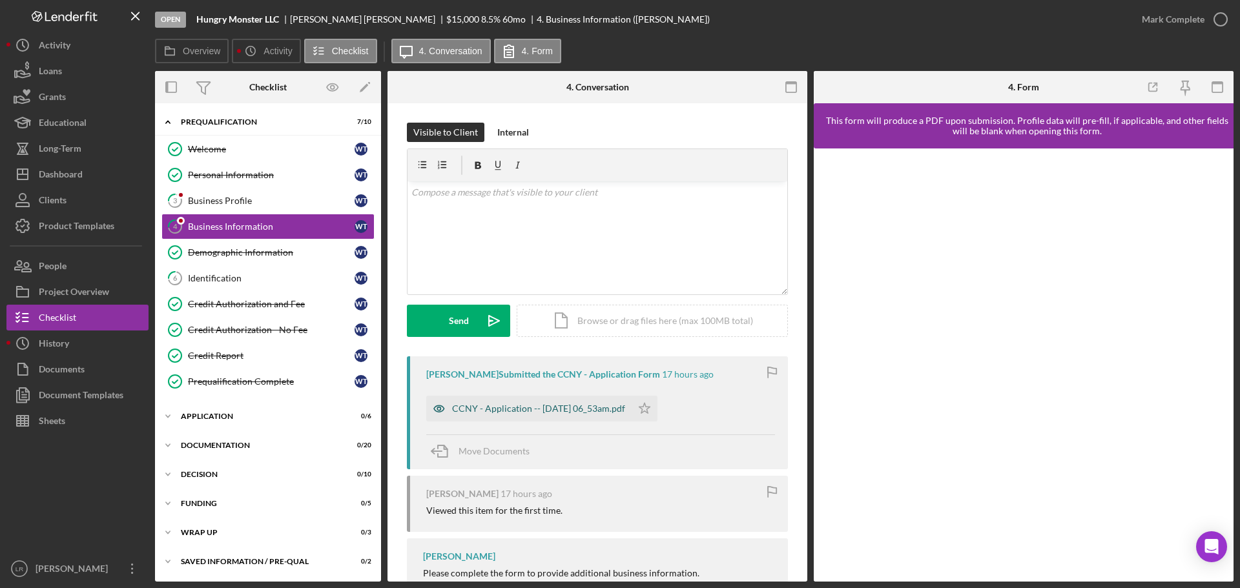
click at [532, 409] on div "CCNY - Application -- [DATE] 06_53am.pdf" at bounding box center [538, 409] width 173 height 10
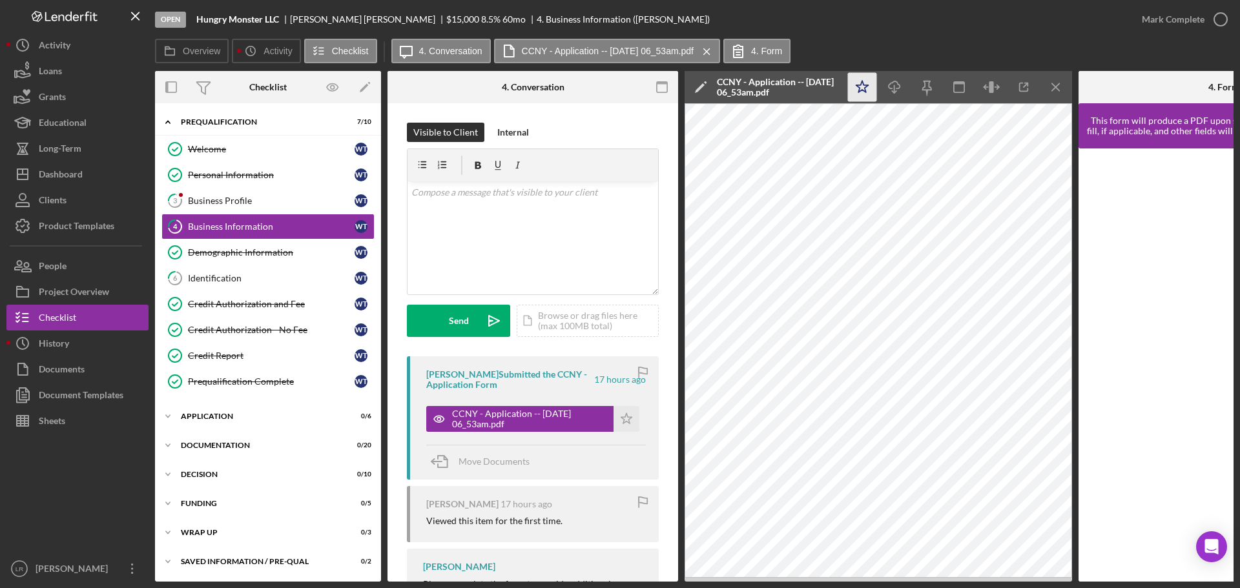
click at [871, 85] on icon "Icon/Star" at bounding box center [862, 87] width 29 height 29
click at [701, 85] on icon "Icon/Edit" at bounding box center [701, 87] width 32 height 32
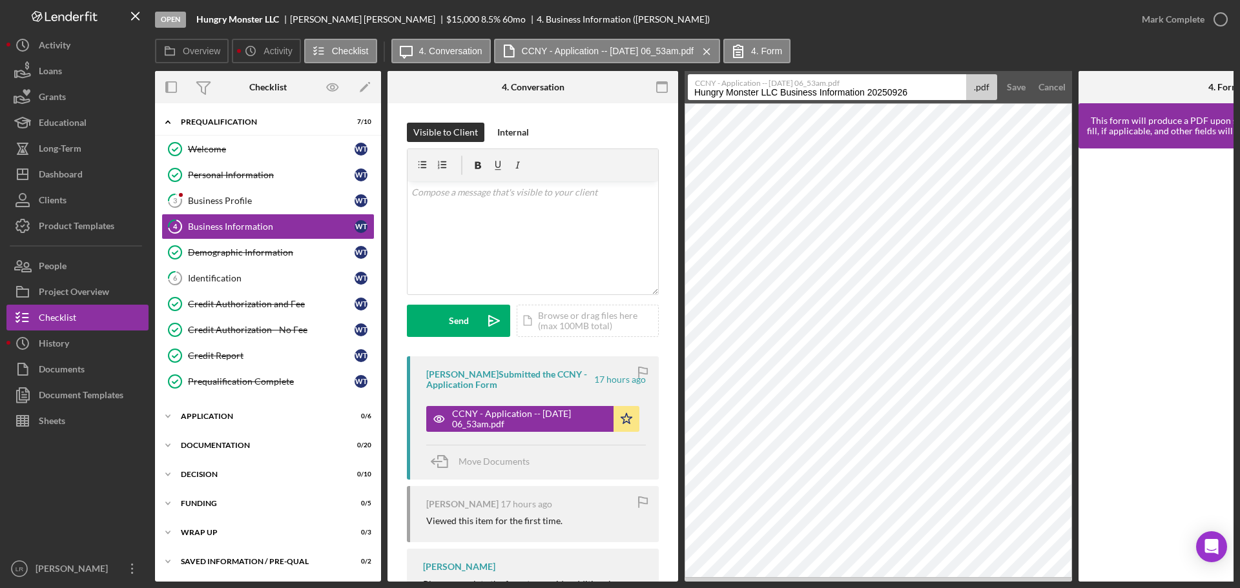
drag, startPoint x: 779, startPoint y: 92, endPoint x: 402, endPoint y: 76, distance: 377.5
click at [402, 76] on div "Overview Internal Workflow Stage Open Icon/Dropdown Arrow Archive (can unarchiv…" at bounding box center [694, 326] width 1079 height 511
drag, startPoint x: 781, startPoint y: 92, endPoint x: 991, endPoint y: 88, distance: 210.6
click at [991, 88] on div "CCNY - Application -- [DATE] 06_53am.pdf Business Information 20250926 .pdf" at bounding box center [842, 87] width 309 height 26
type input "Business Information"
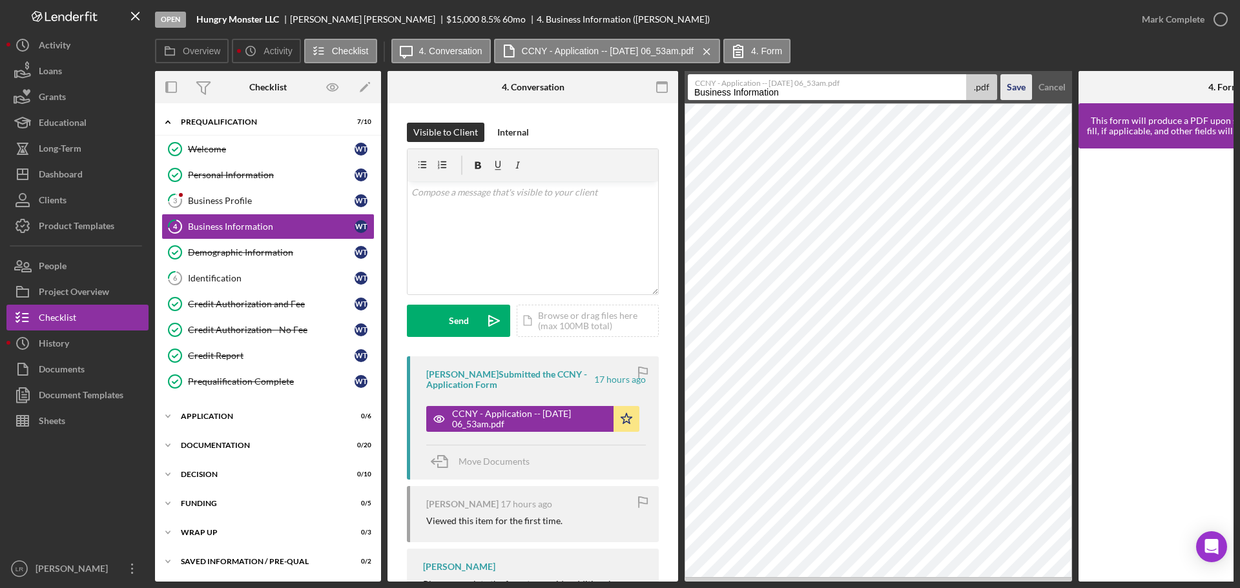
click at [1009, 85] on div "Save" at bounding box center [1016, 87] width 19 height 26
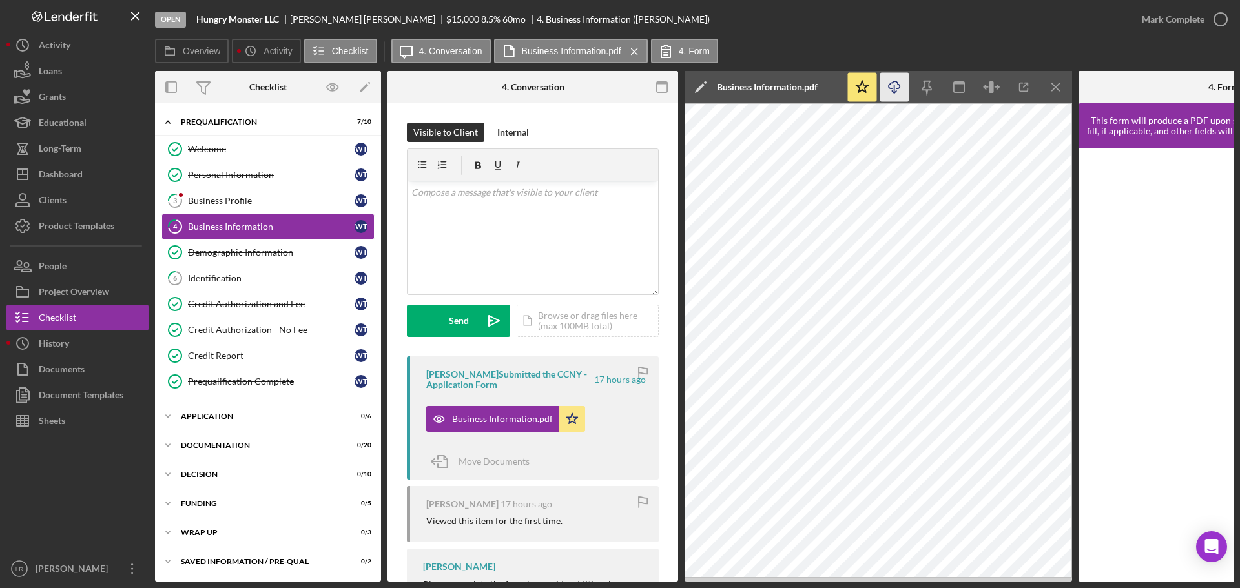
click at [894, 88] on line "button" at bounding box center [894, 88] width 0 height 7
click at [1211, 23] on icon "button" at bounding box center [1220, 19] width 32 height 32
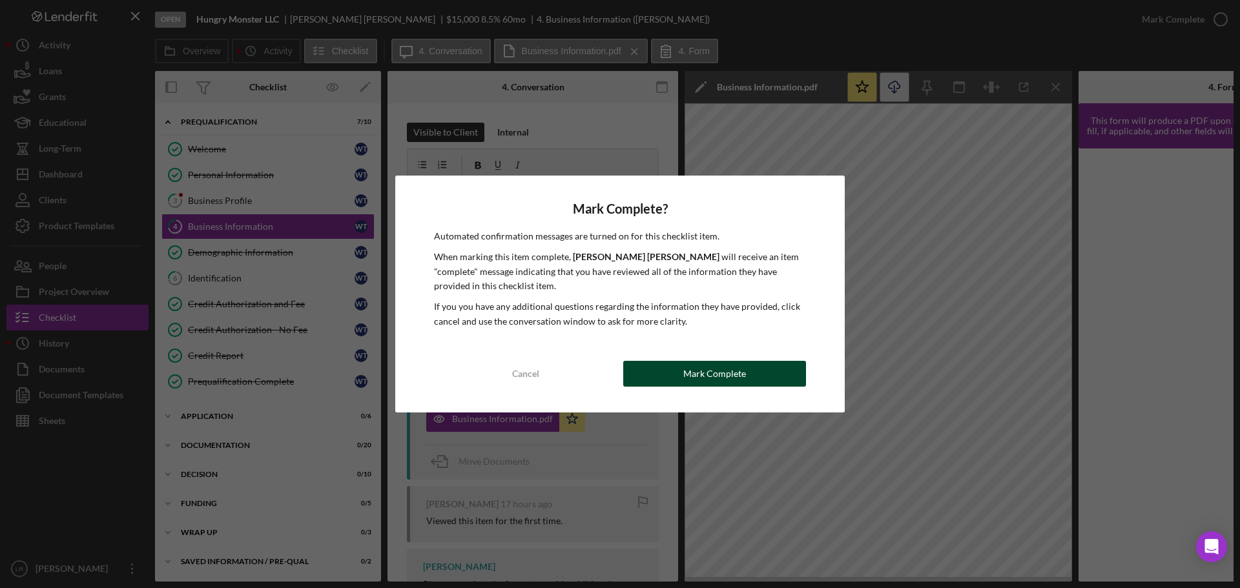
click at [762, 371] on button "Mark Complete" at bounding box center [714, 374] width 183 height 26
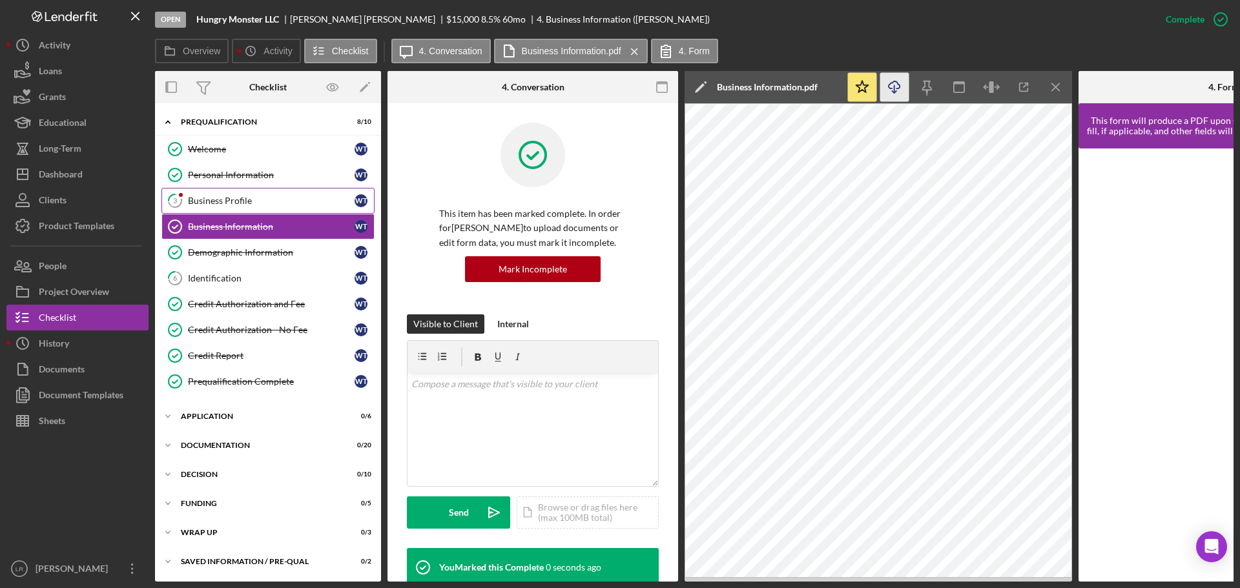
click at [216, 199] on div "Business Profile" at bounding box center [271, 201] width 167 height 10
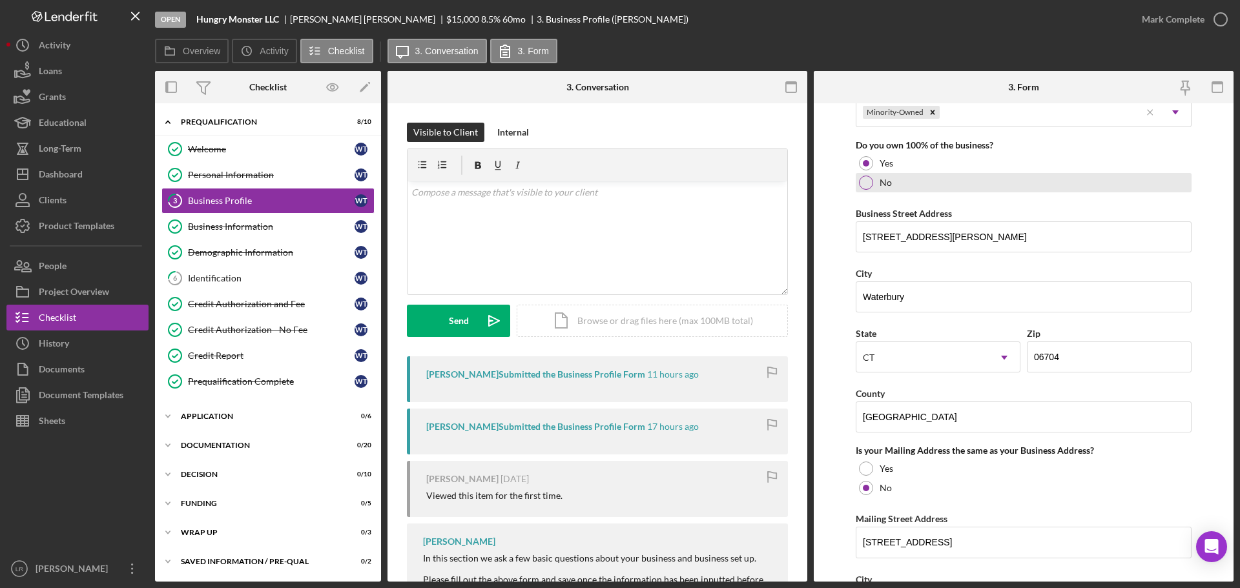
scroll to position [710, 0]
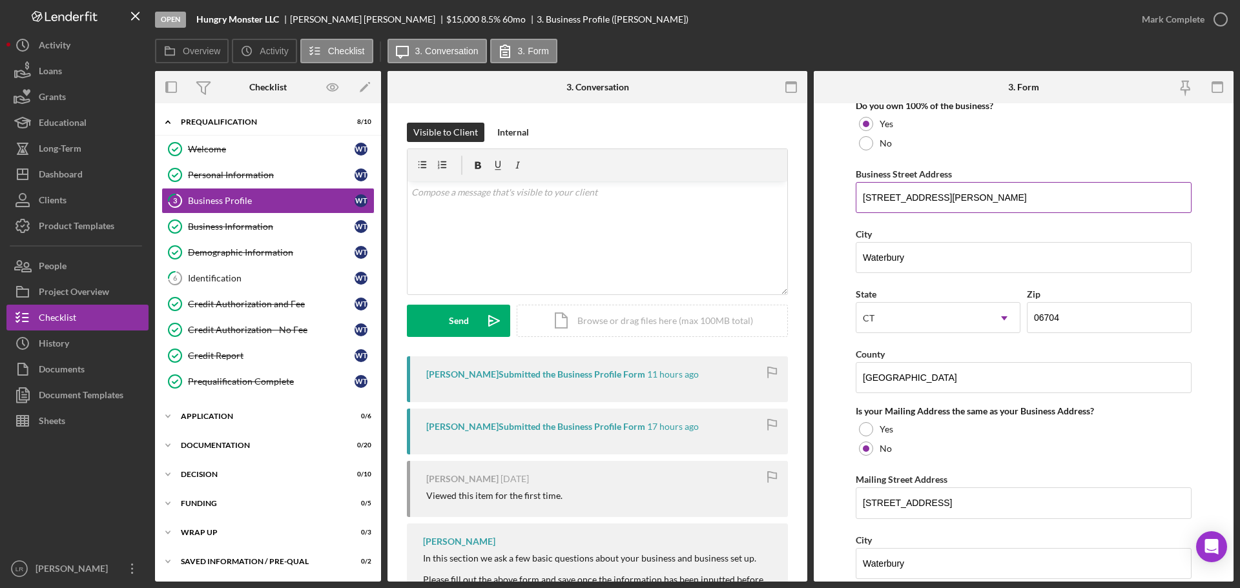
click at [884, 199] on input "[STREET_ADDRESS][PERSON_NAME]" at bounding box center [1024, 197] width 336 height 31
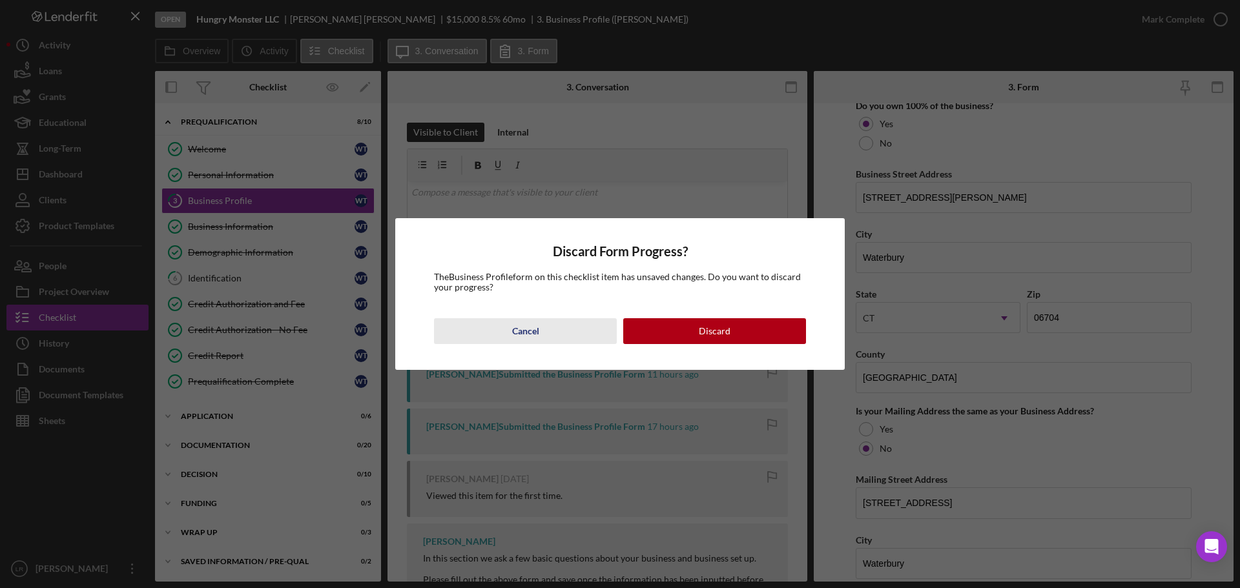
click at [539, 335] on button "Cancel" at bounding box center [525, 331] width 183 height 26
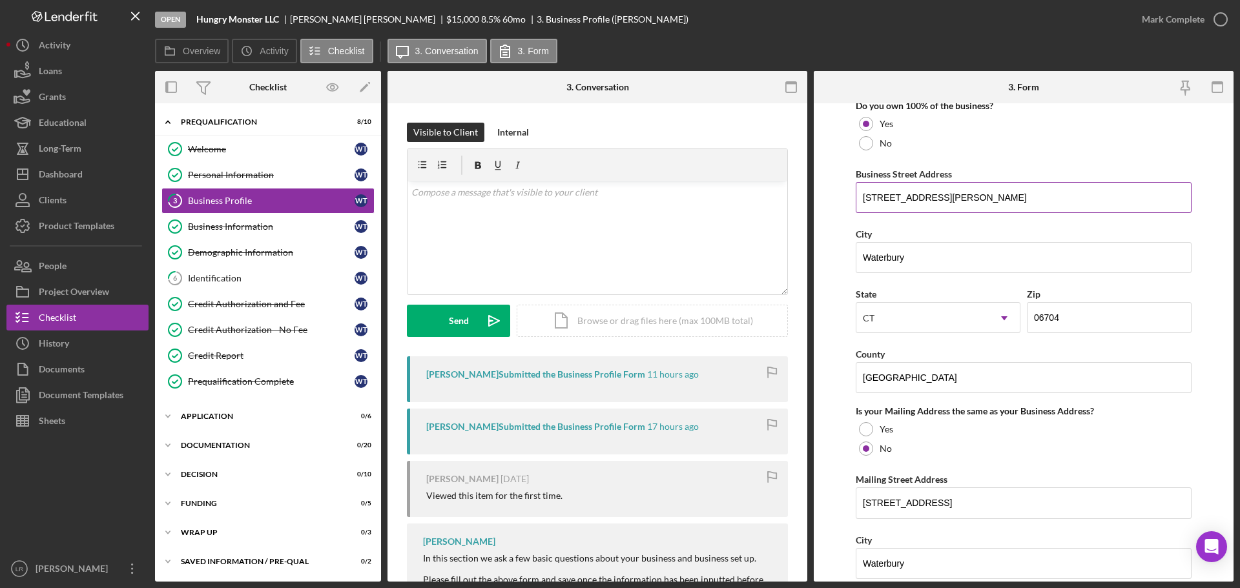
click at [907, 195] on input "[STREET_ADDRESS][PERSON_NAME]" at bounding box center [1024, 197] width 336 height 31
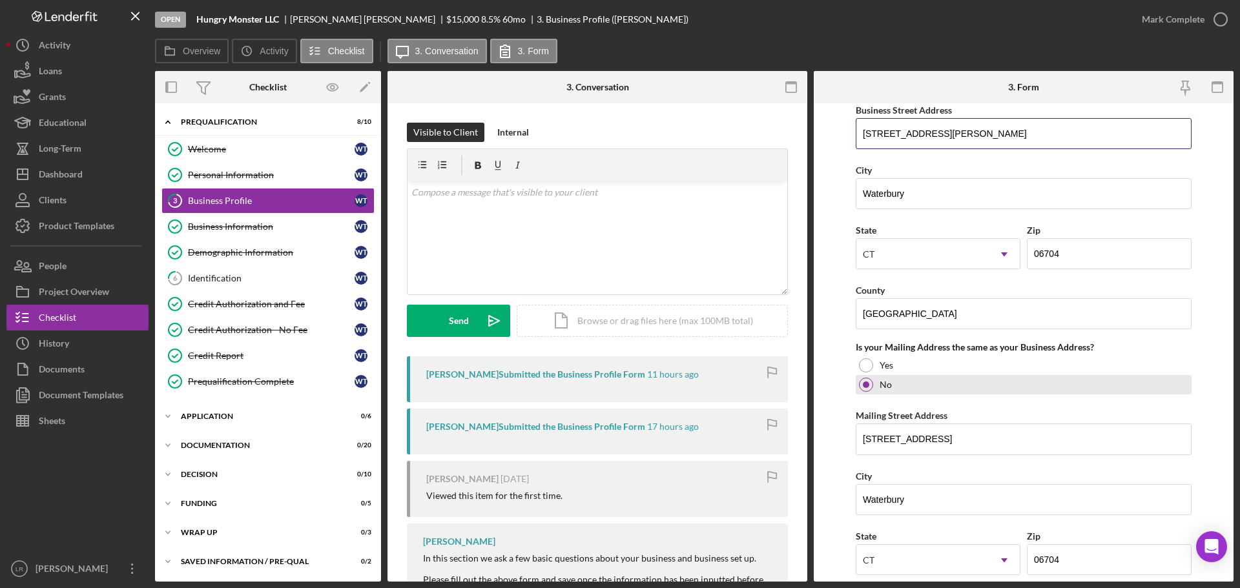
scroll to position [904, 0]
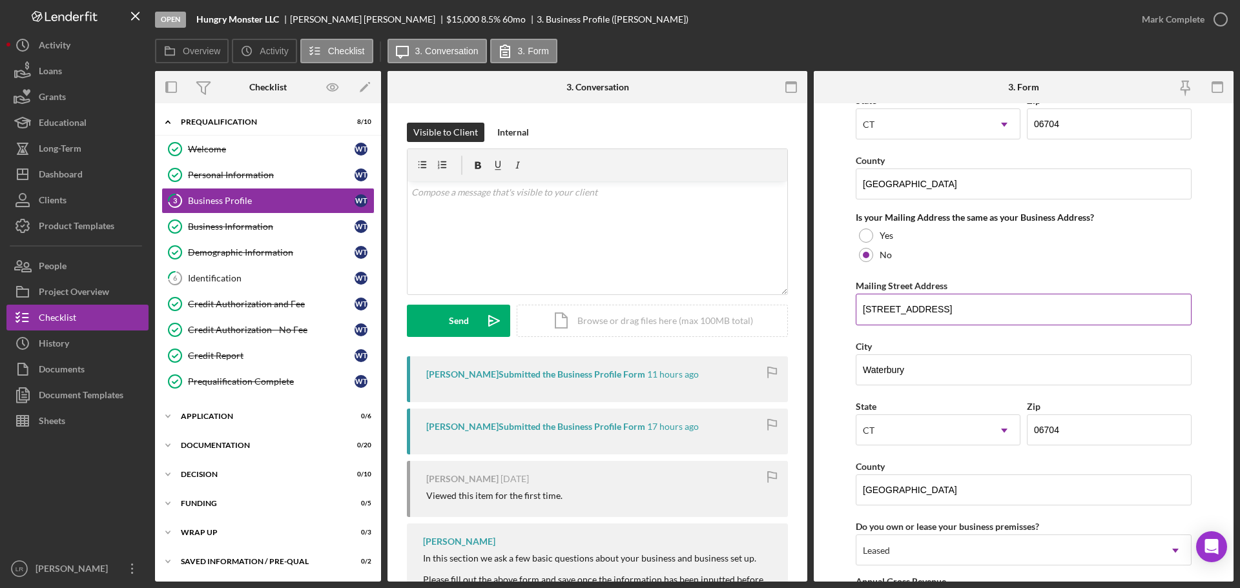
type input "[STREET_ADDRESS][PERSON_NAME]"
click at [878, 307] on input "[STREET_ADDRESS]" at bounding box center [1024, 309] width 336 height 31
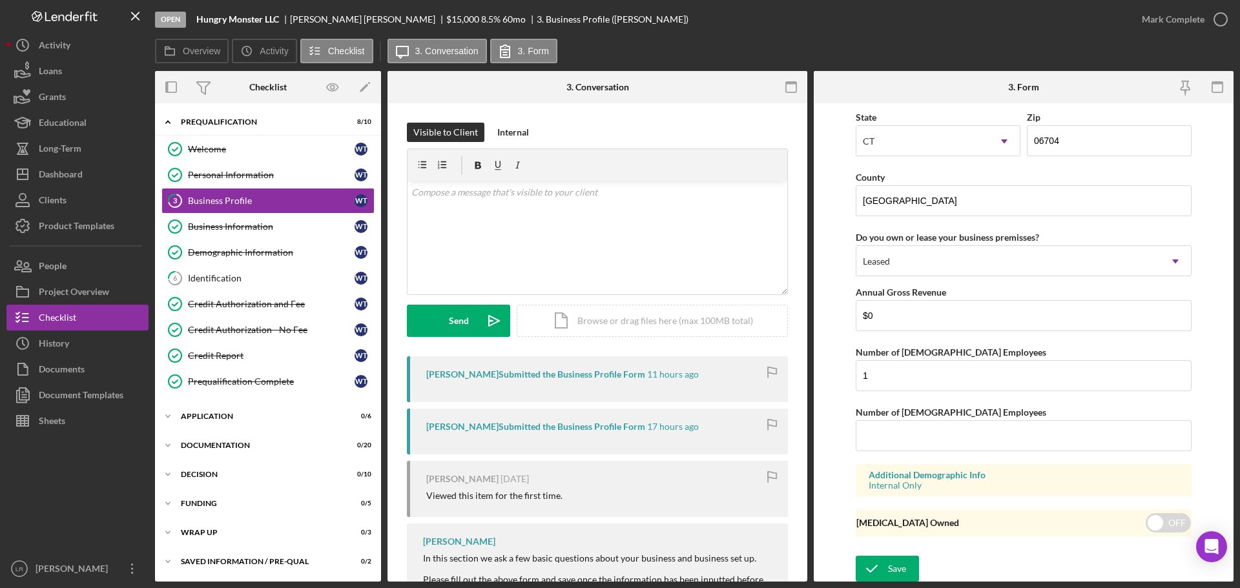
scroll to position [1195, 0]
type input "[STREET_ADDRESS]"
click at [1199, 21] on div "Mark Complete" at bounding box center [1173, 19] width 63 height 26
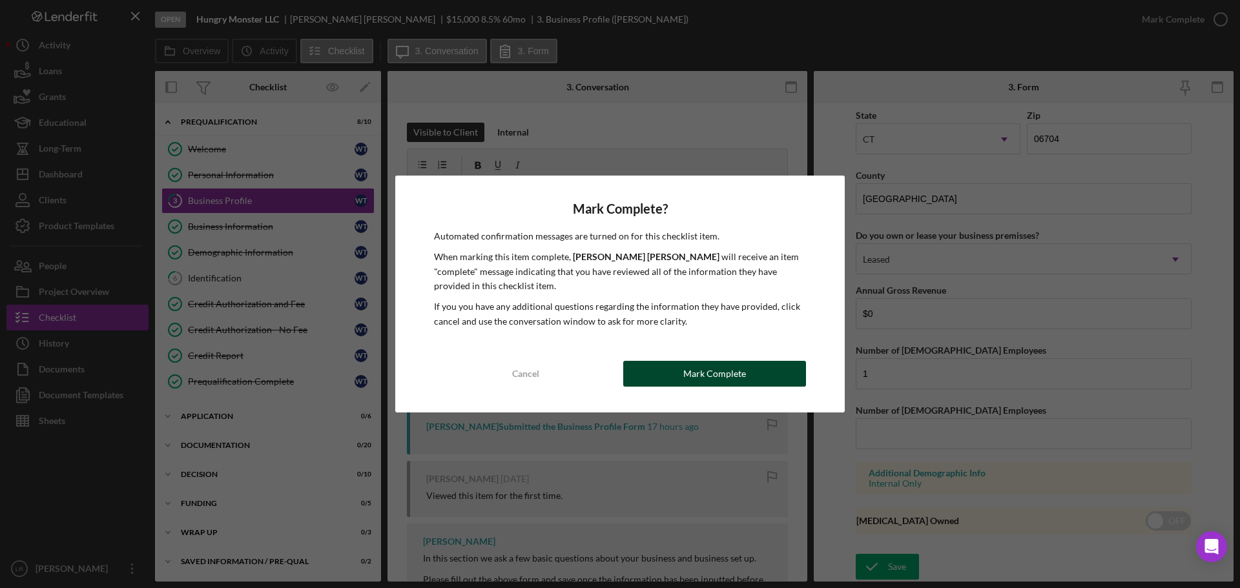
click at [725, 377] on div "Mark Complete" at bounding box center [714, 374] width 63 height 26
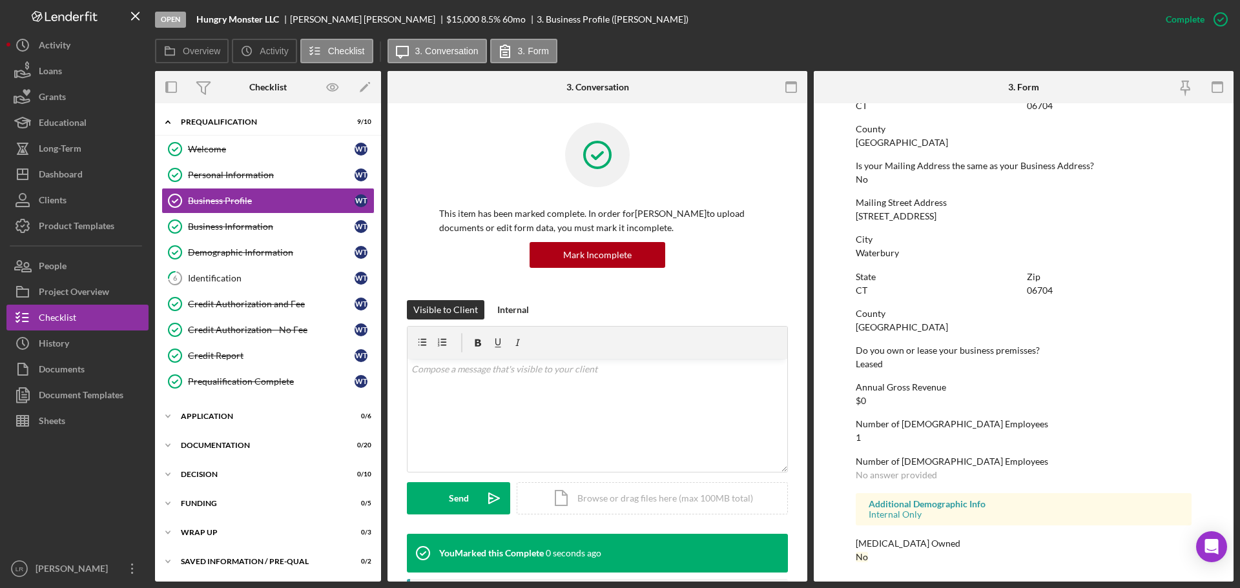
scroll to position [643, 0]
click at [218, 116] on div "Icon/Expander Prequalification 9 / 10" at bounding box center [268, 122] width 226 height 26
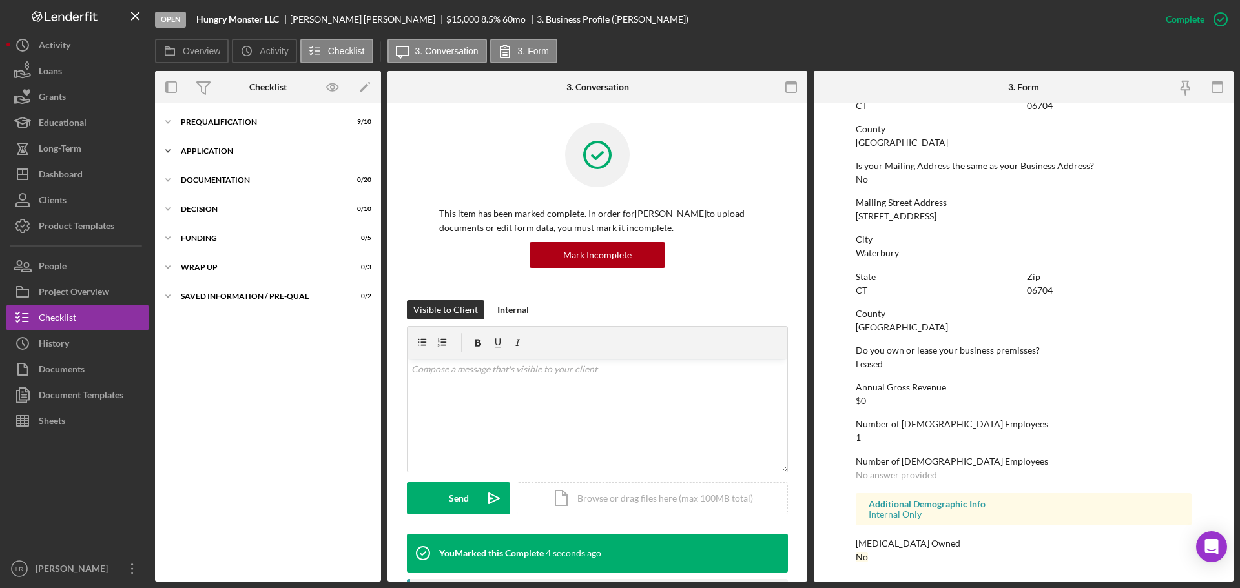
click at [215, 147] on div "Application" at bounding box center [273, 151] width 184 height 8
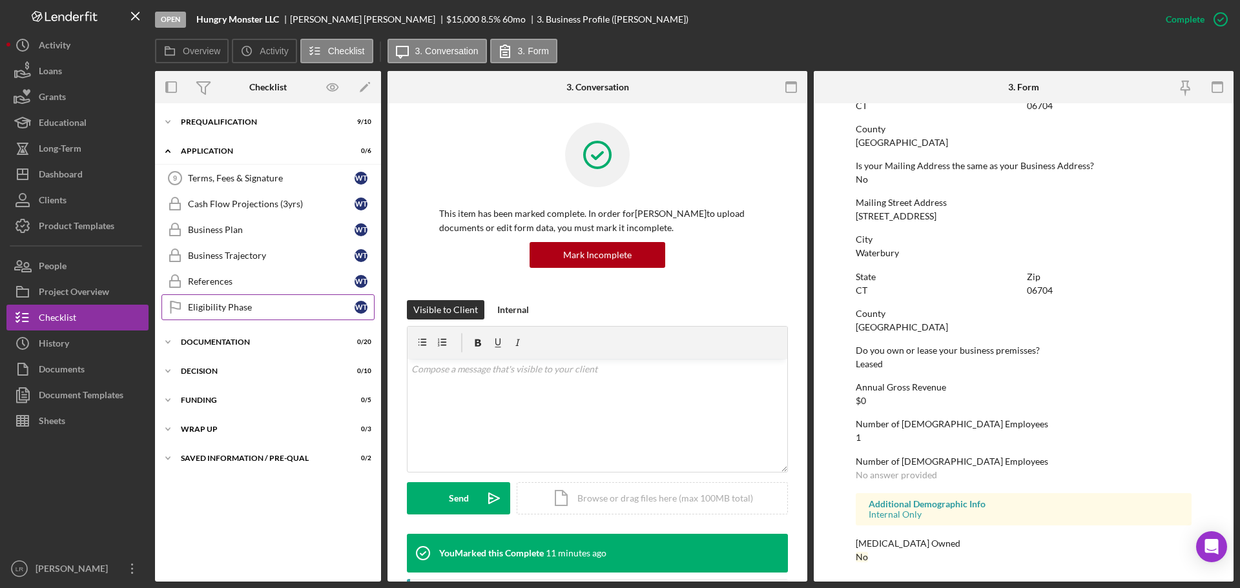
click at [210, 305] on div "Eligibility Phase" at bounding box center [271, 307] width 167 height 10
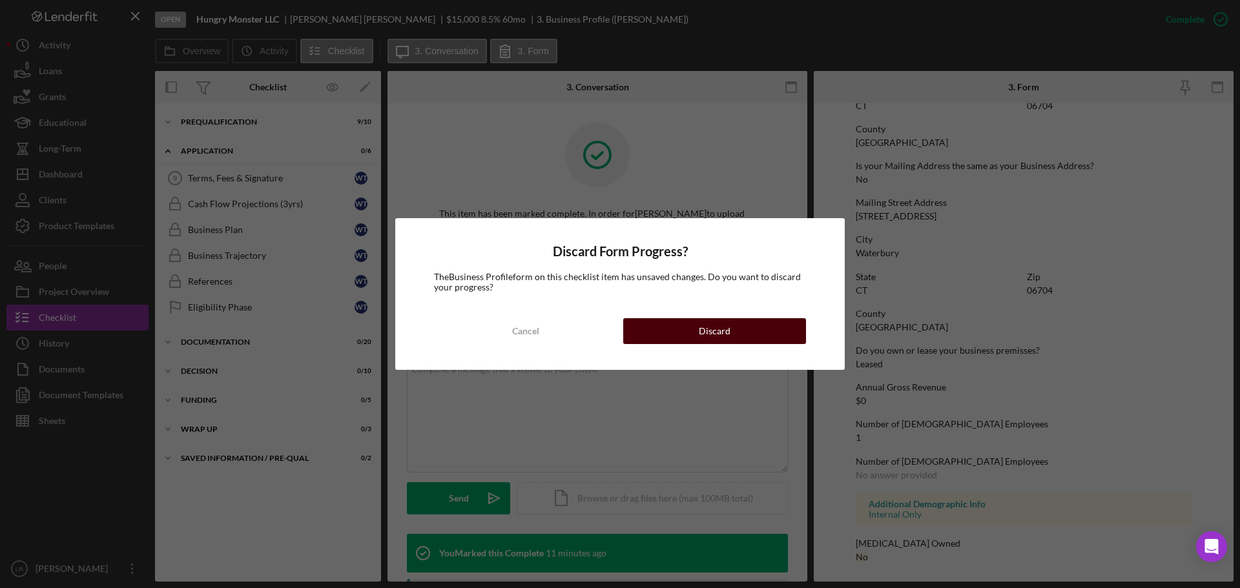
click at [752, 325] on button "Discard" at bounding box center [714, 331] width 183 height 26
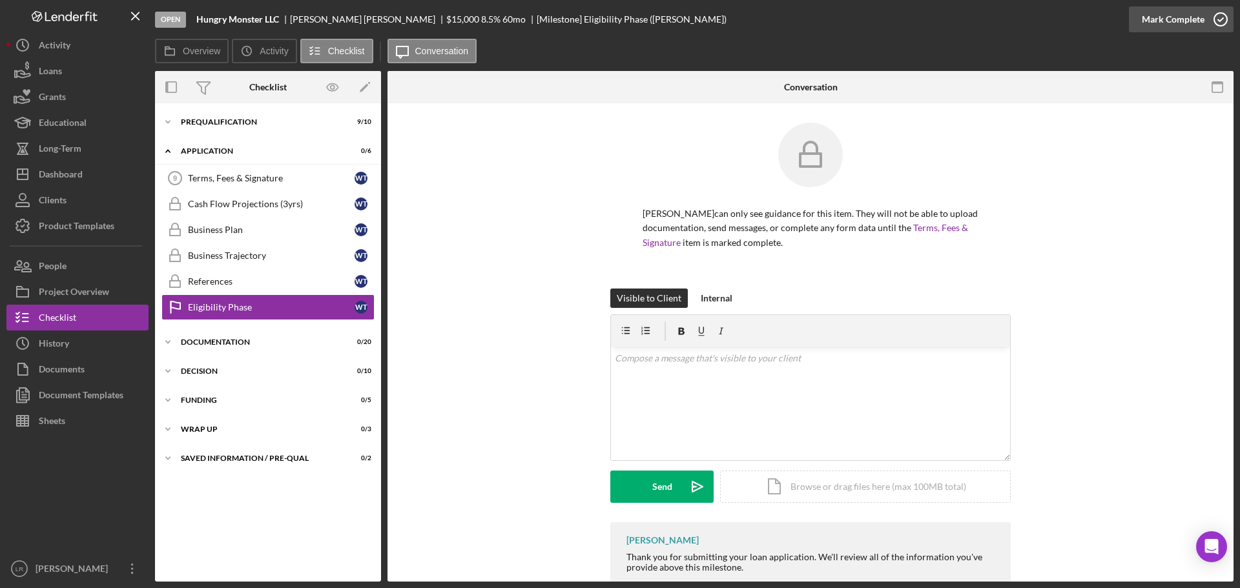
click at [1166, 19] on div "Mark Complete" at bounding box center [1173, 19] width 63 height 26
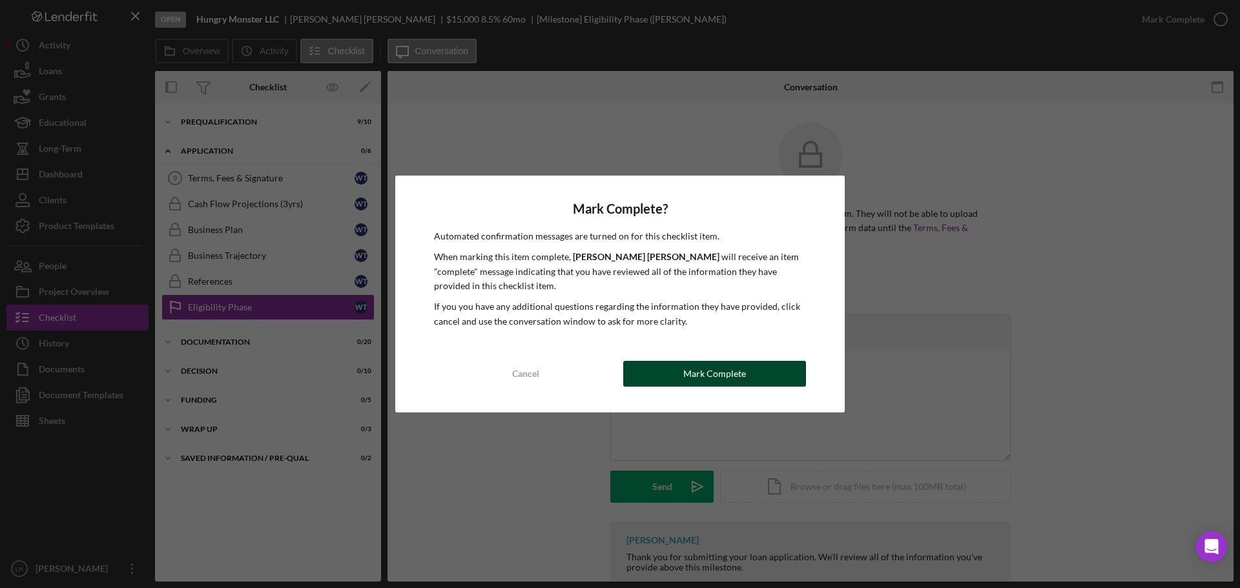
click at [681, 377] on button "Mark Complete" at bounding box center [714, 374] width 183 height 26
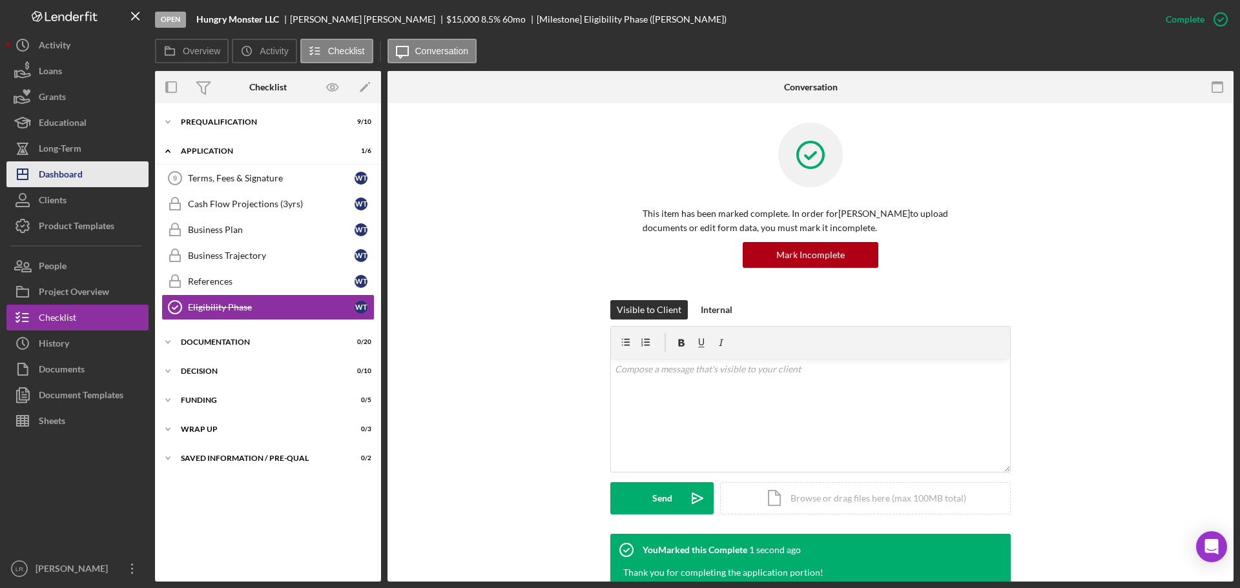
click at [79, 175] on div "Dashboard" at bounding box center [61, 175] width 44 height 29
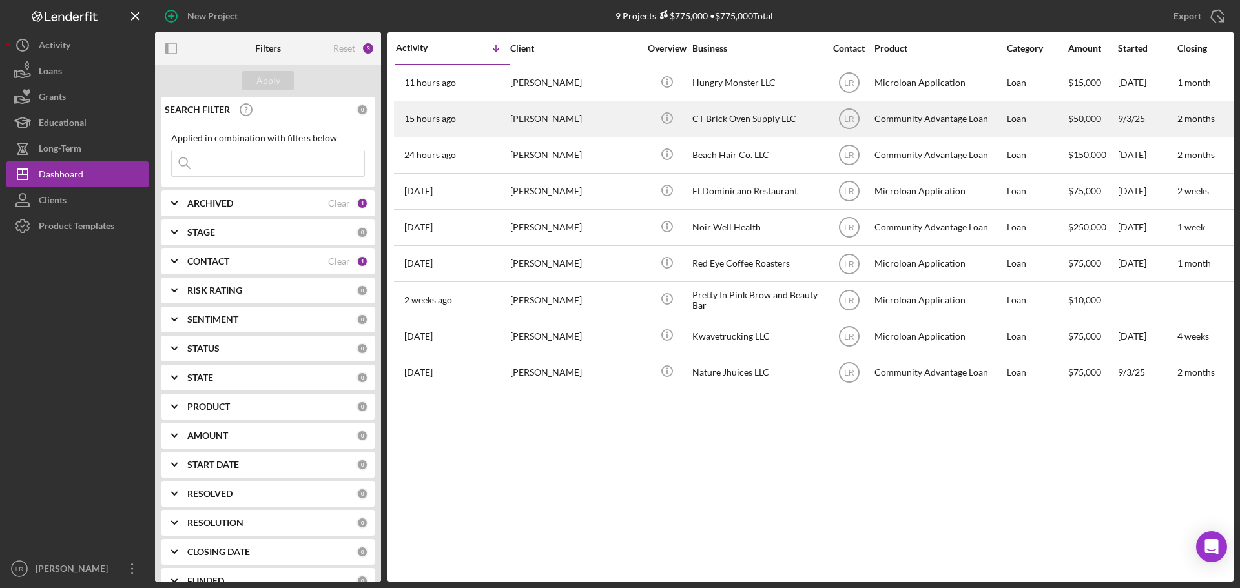
click at [549, 123] on div "[PERSON_NAME]" at bounding box center [574, 119] width 129 height 34
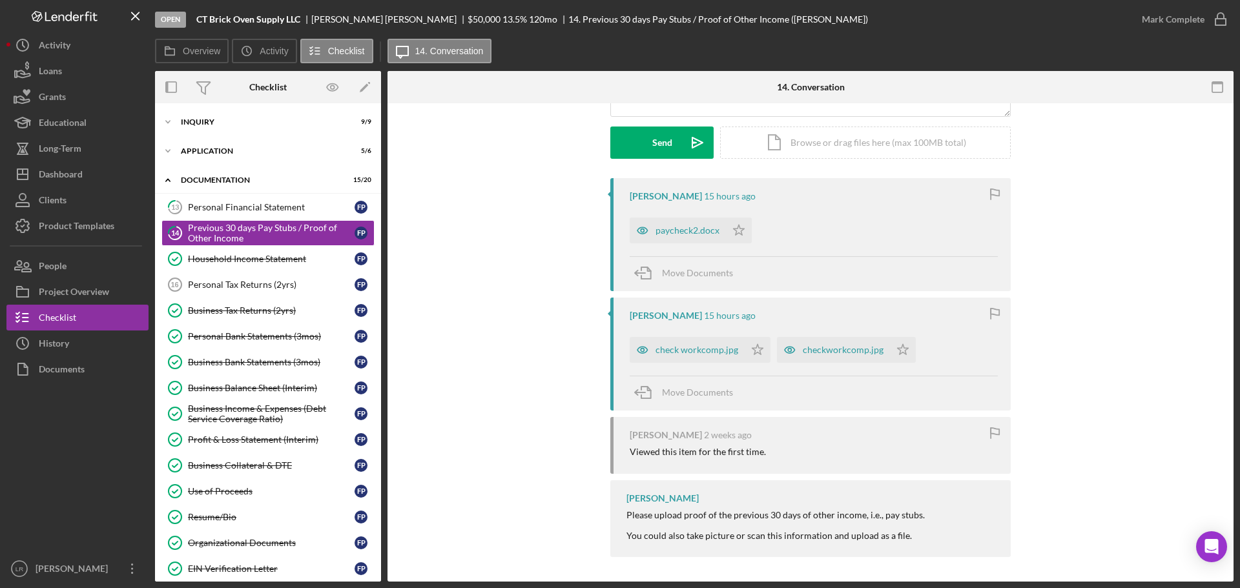
scroll to position [180, 0]
click at [682, 352] on div "check workcomp.jpg" at bounding box center [697, 349] width 83 height 10
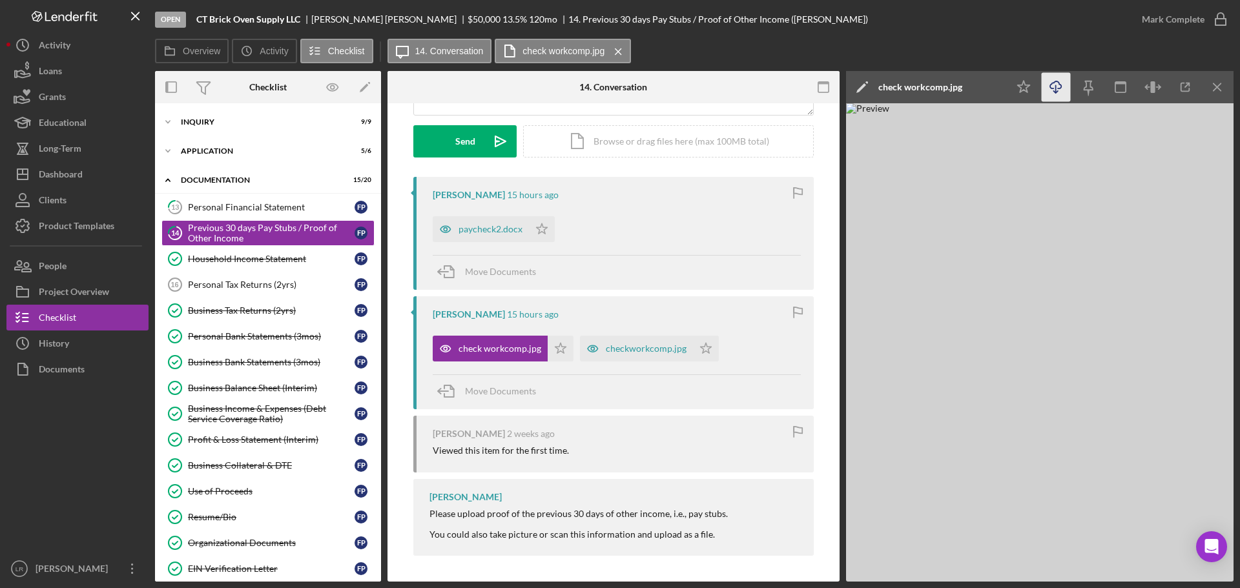
click at [1057, 85] on icon "Icon/Download" at bounding box center [1056, 87] width 29 height 29
click at [650, 349] on div "checkworkcomp.jpg" at bounding box center [646, 349] width 81 height 10
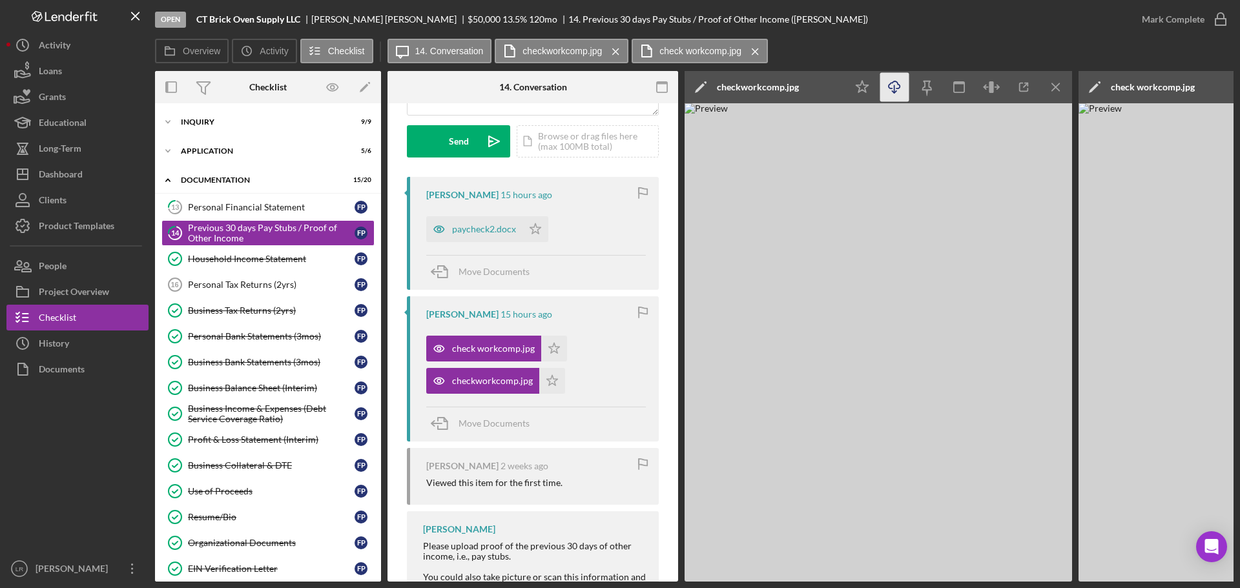
click at [894, 90] on line "button" at bounding box center [894, 88] width 0 height 7
click at [242, 207] on div "Personal Financial Statement" at bounding box center [271, 207] width 167 height 10
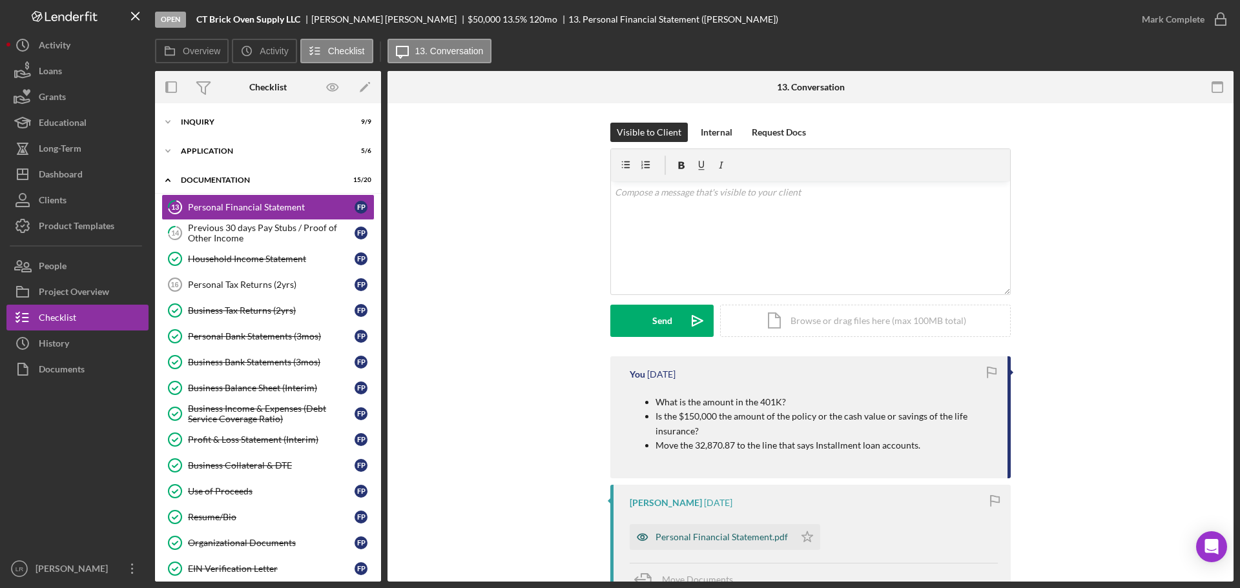
click at [759, 537] on div "Personal Financial Statement.pdf" at bounding box center [722, 537] width 132 height 10
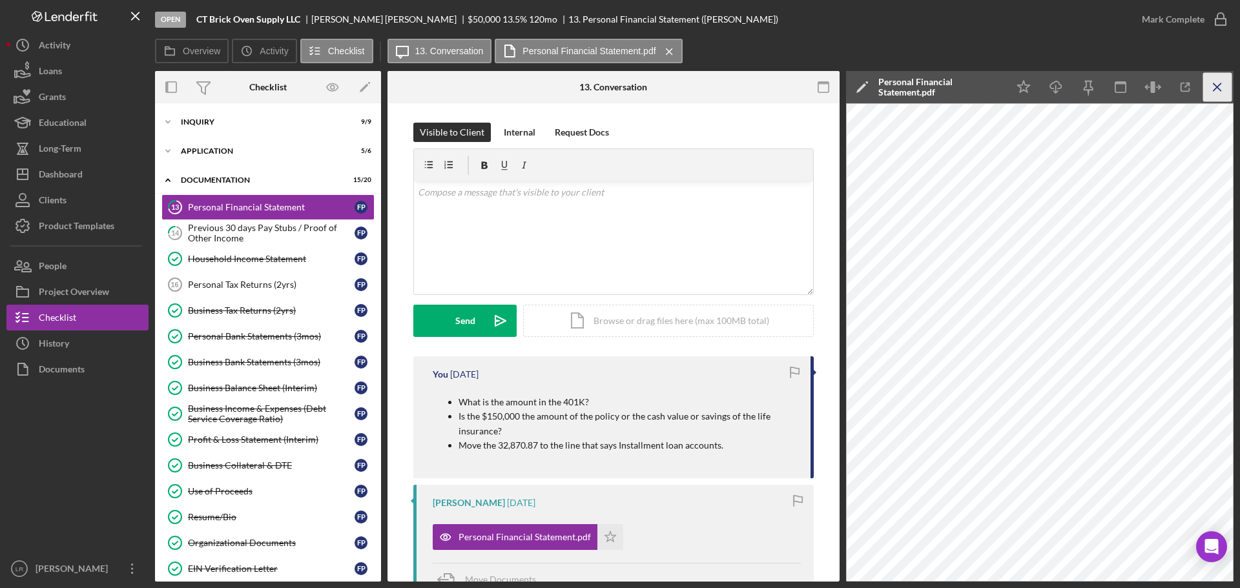
click at [1217, 83] on icon "Icon/Menu Close" at bounding box center [1217, 87] width 29 height 29
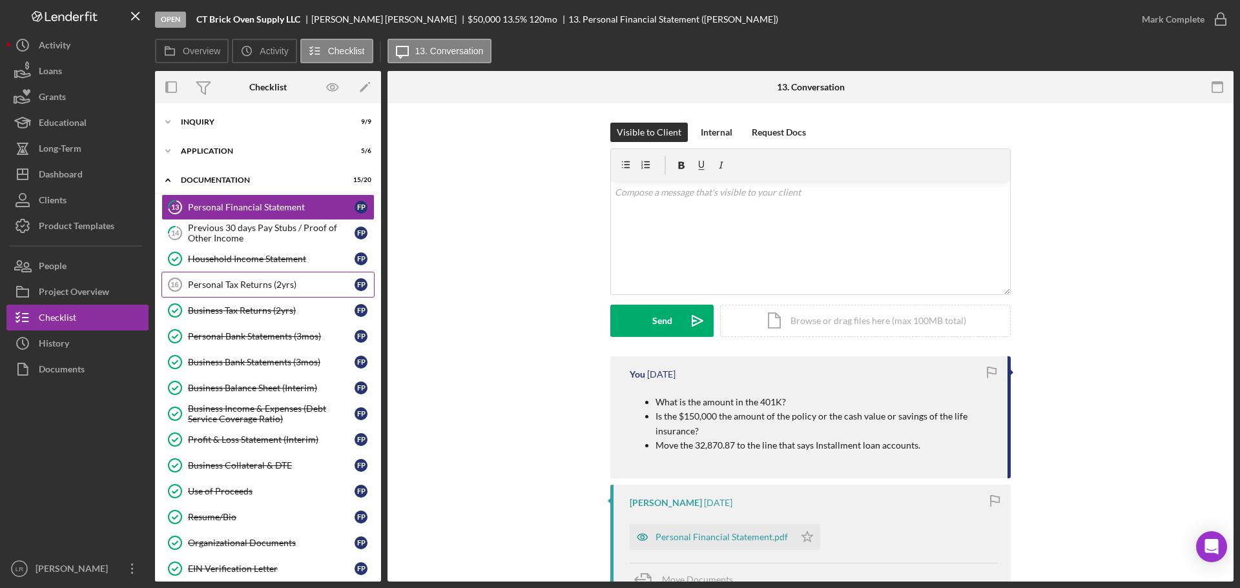
click at [212, 283] on div "Personal Tax Returns (2yrs)" at bounding box center [271, 285] width 167 height 10
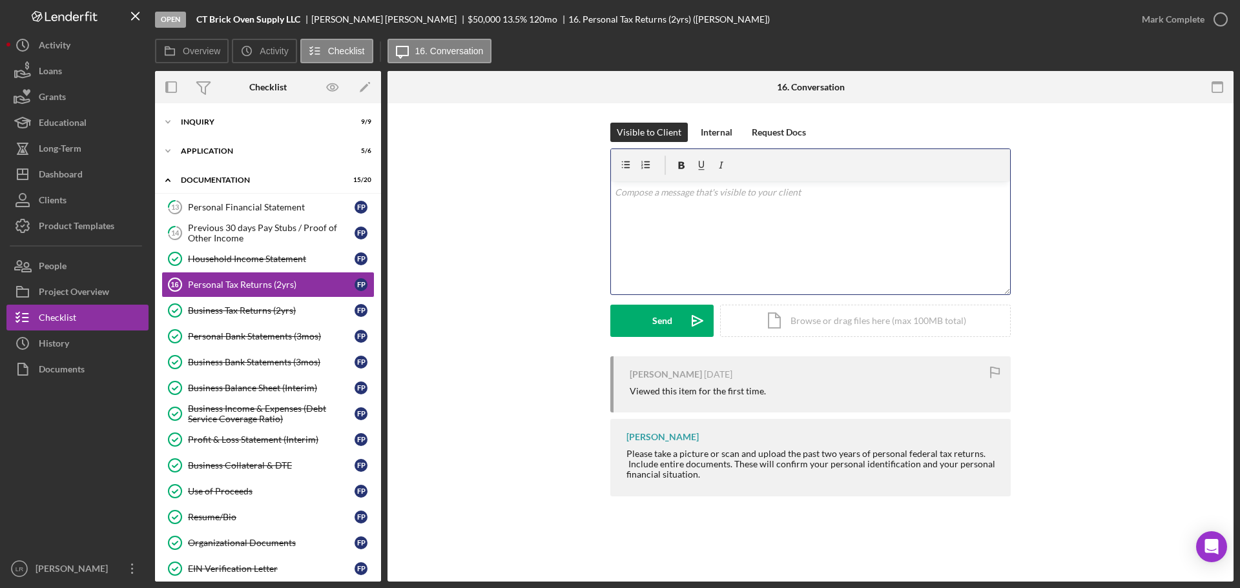
click at [735, 243] on div "v Color teal Color pink Remove color Add row above Add row below Add column bef…" at bounding box center [810, 237] width 399 height 113
click at [794, 132] on div "Request Docs" at bounding box center [779, 132] width 54 height 19
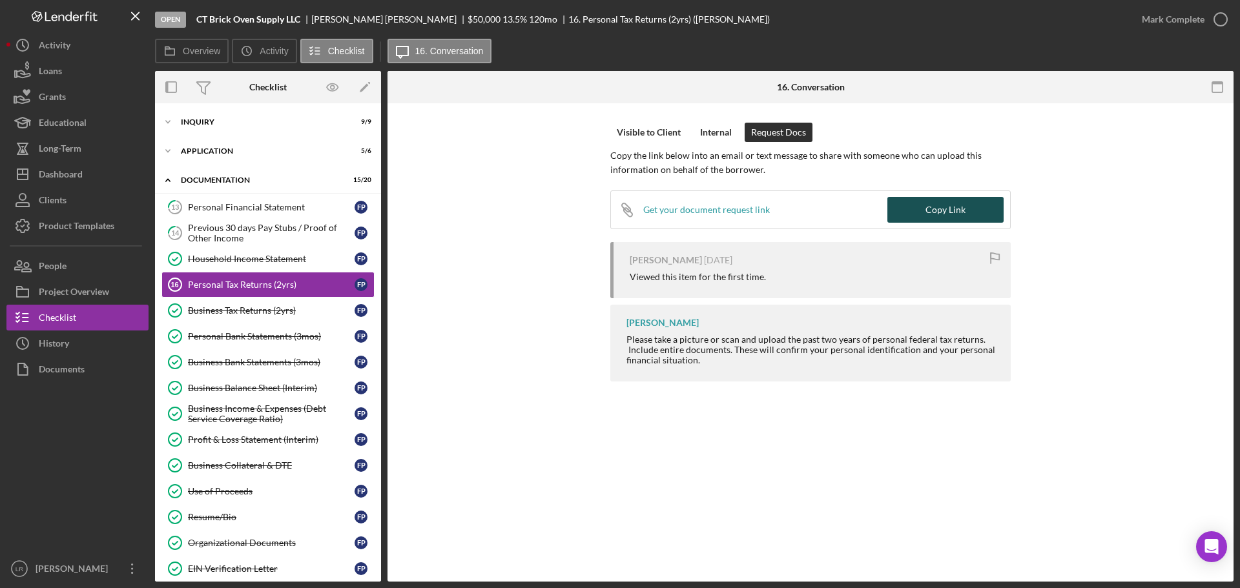
click at [945, 210] on div "Copy Link" at bounding box center [945, 210] width 40 height 26
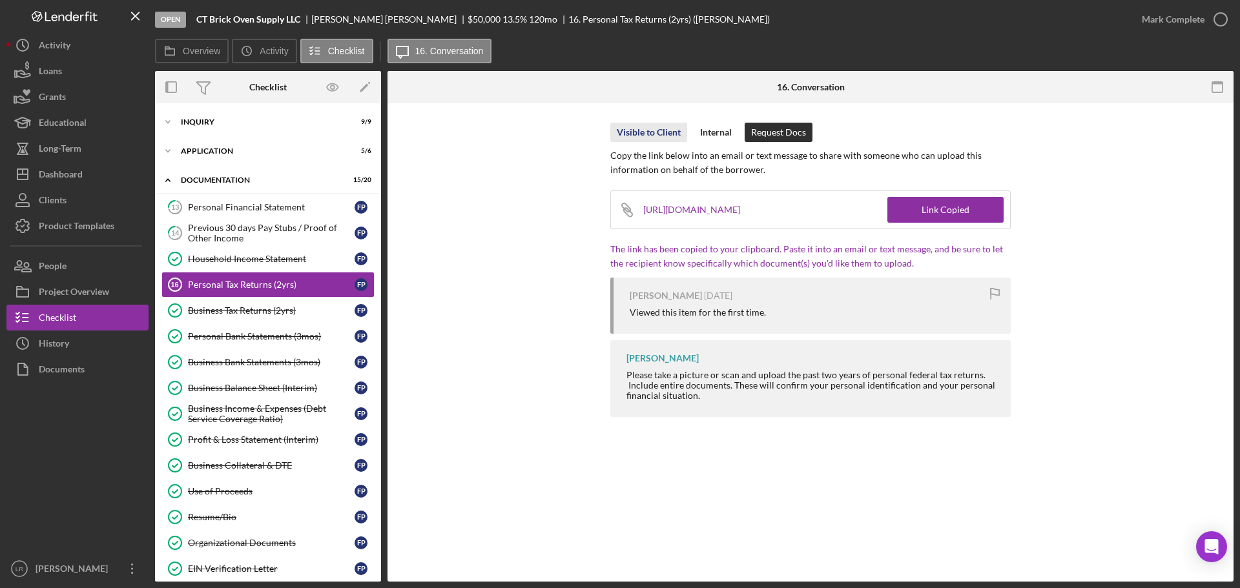
click at [649, 127] on div "Visible to Client" at bounding box center [649, 132] width 64 height 19
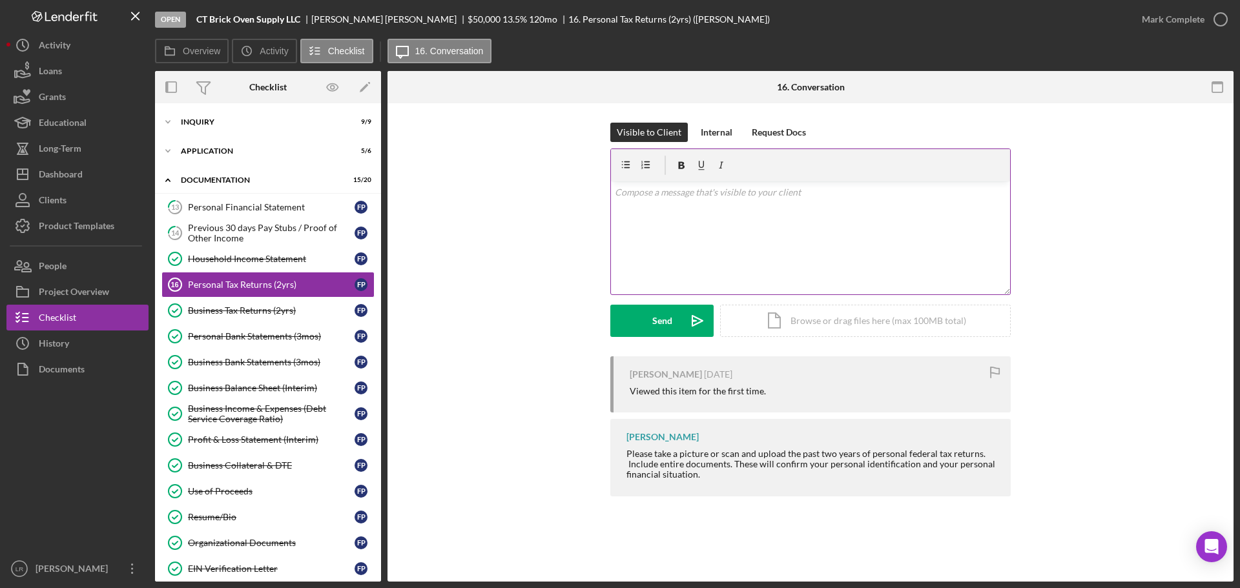
click at [668, 197] on p at bounding box center [811, 192] width 392 height 14
click at [664, 319] on div "Send" at bounding box center [662, 321] width 20 height 32
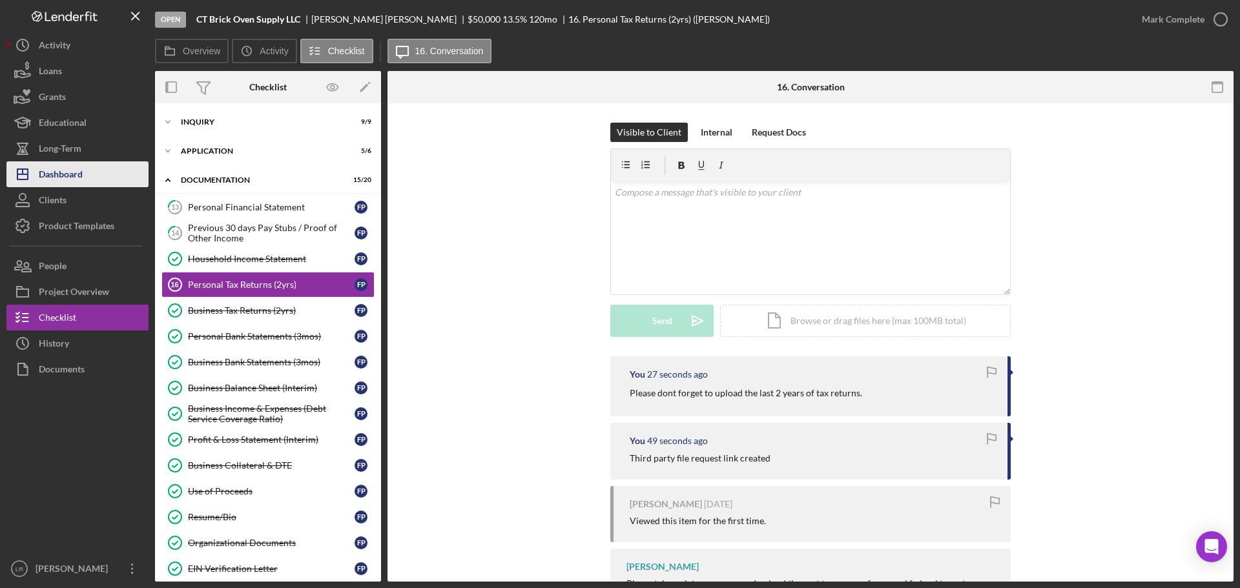
click at [96, 173] on button "Icon/Dashboard Dashboard" at bounding box center [77, 174] width 142 height 26
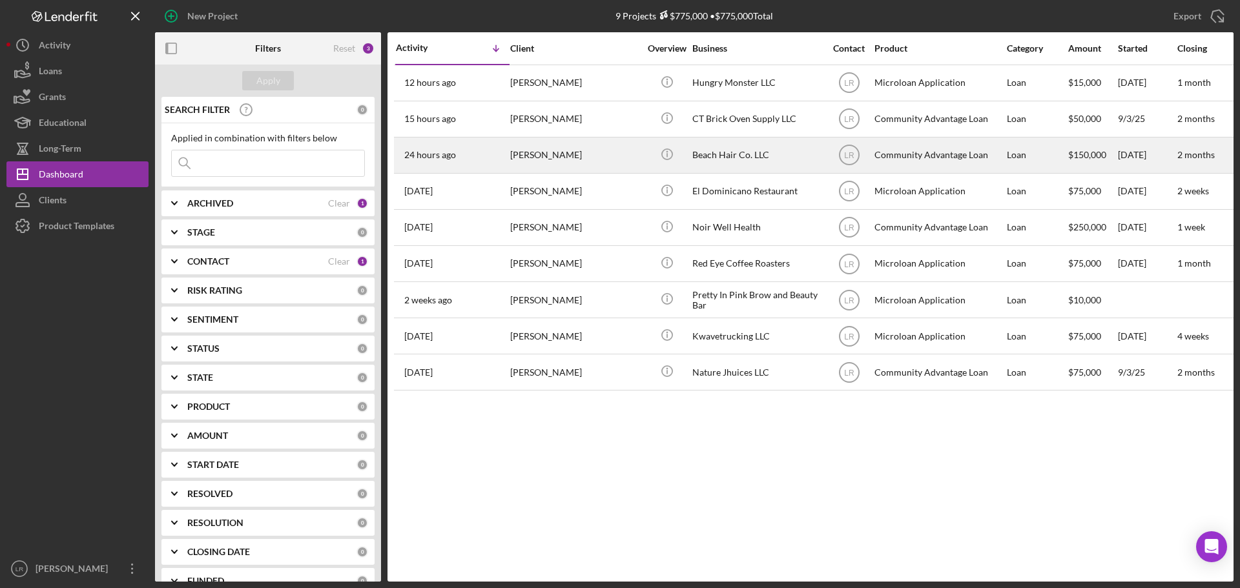
click at [487, 148] on div "24 hours ago [PERSON_NAME]" at bounding box center [452, 155] width 113 height 34
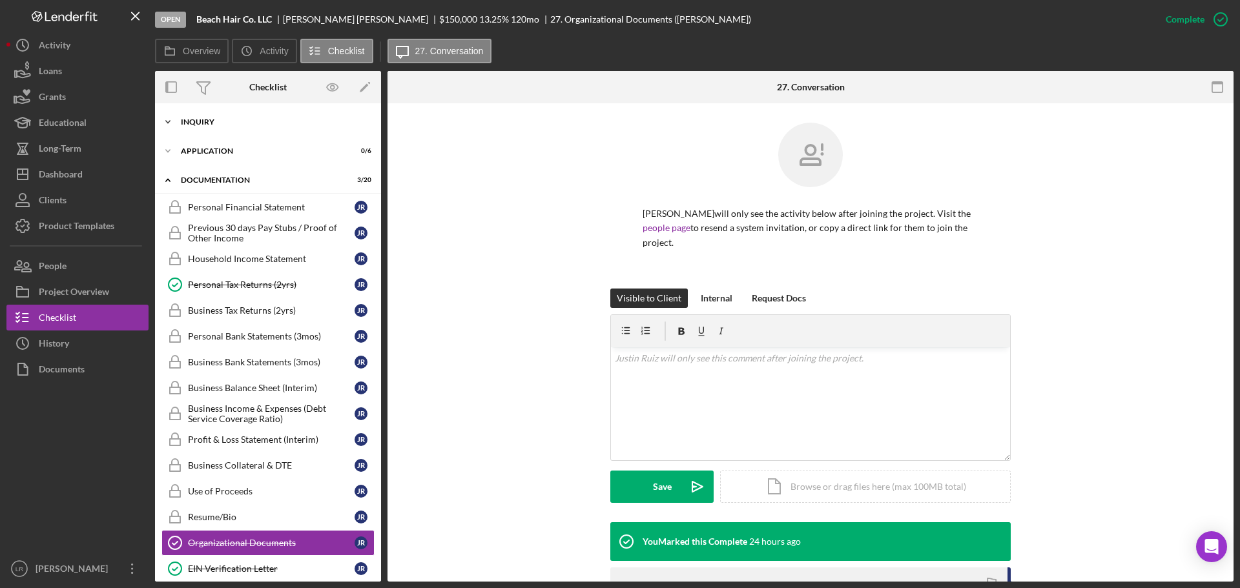
click at [243, 127] on div "Icon/Expander Inquiry 1 / 10" at bounding box center [268, 122] width 226 height 26
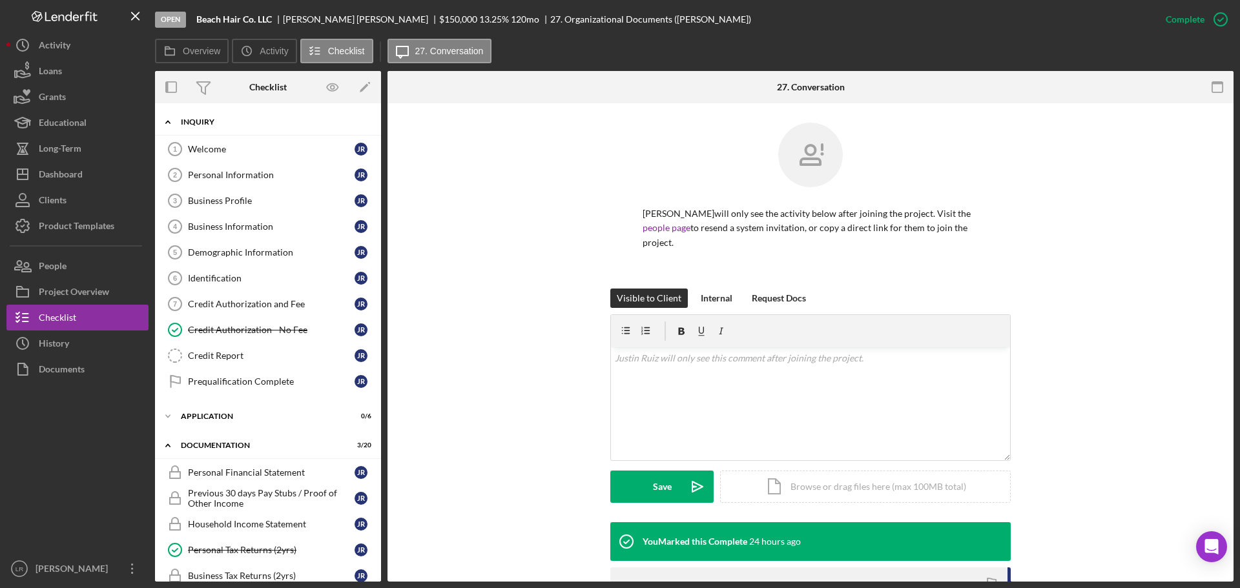
click at [243, 127] on div "Icon/Expander Inquiry 1 / 10" at bounding box center [268, 122] width 226 height 26
